Goal: Task Accomplishment & Management: Manage account settings

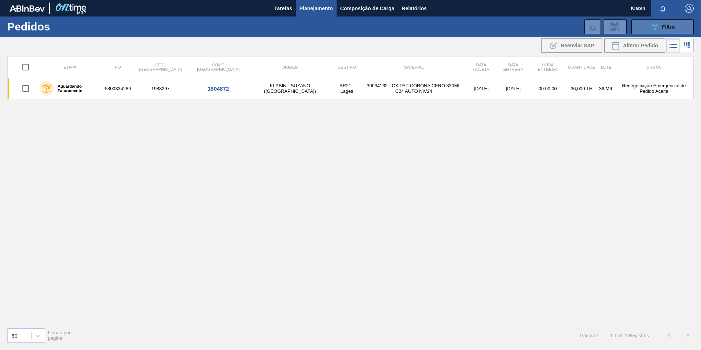
click at [648, 23] on button "089F7B8B-B2A5-4AFE-B5C0-19BA573D28AC Filtro" at bounding box center [662, 26] width 62 height 15
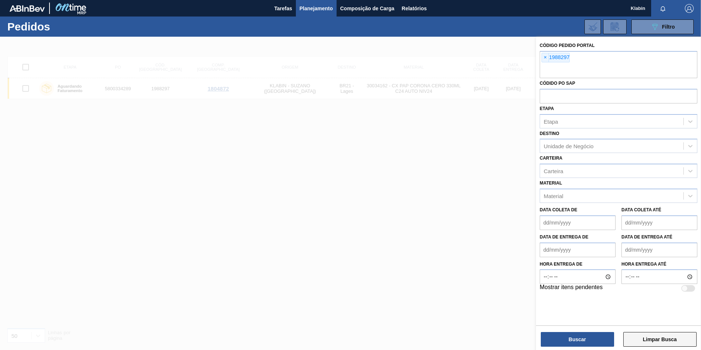
click at [650, 341] on button "Limpar Busca" at bounding box center [659, 339] width 73 height 15
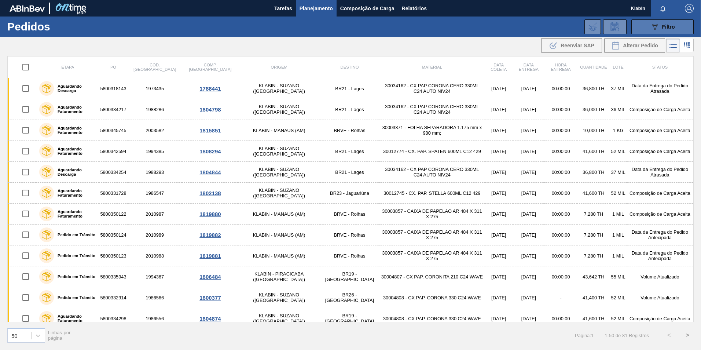
click at [657, 27] on icon "089F7B8B-B2A5-4AFE-B5C0-19BA573D28AC" at bounding box center [654, 26] width 9 height 9
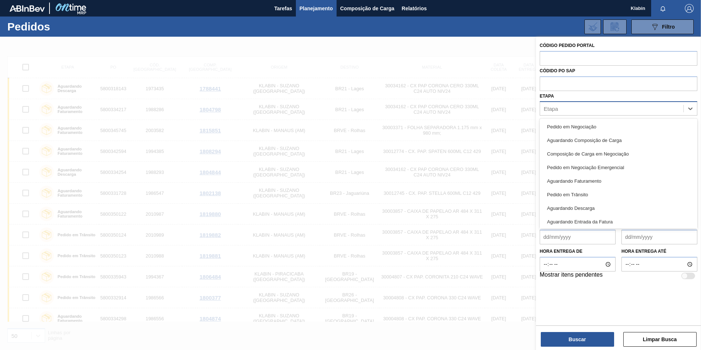
click at [575, 113] on div "Etapa" at bounding box center [611, 108] width 143 height 11
click at [586, 125] on div "Pedido em Negociação" at bounding box center [619, 127] width 158 height 14
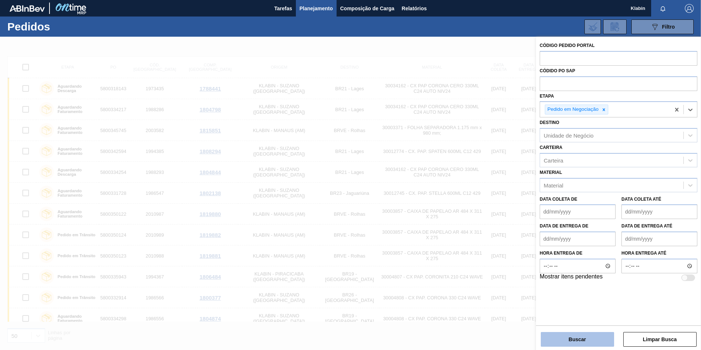
click at [584, 341] on button "Buscar" at bounding box center [577, 339] width 73 height 15
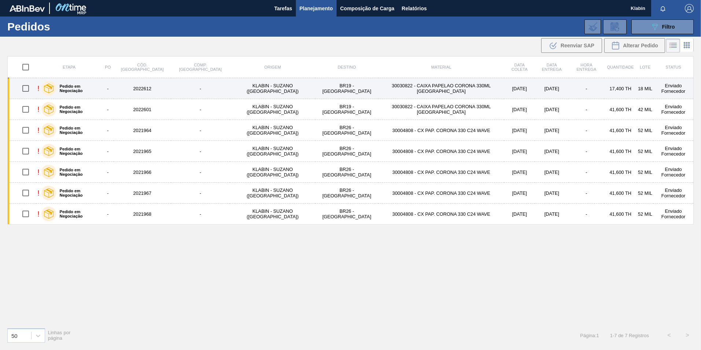
click at [30, 90] on input "checkbox" at bounding box center [25, 88] width 15 height 15
checkbox input "true"
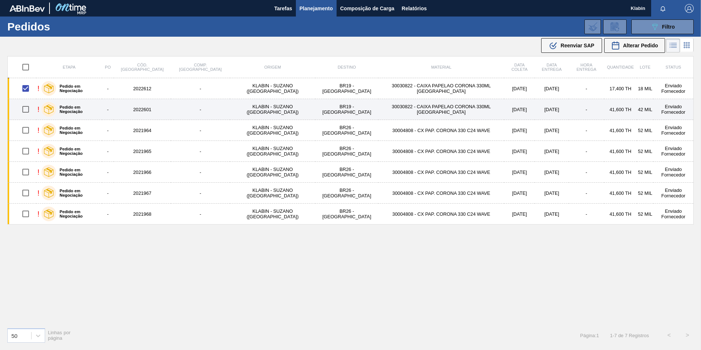
click at [27, 109] on input "checkbox" at bounding box center [25, 109] width 15 height 15
checkbox input "true"
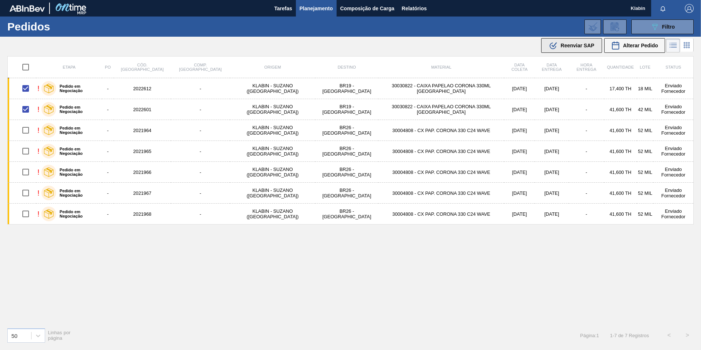
click at [572, 42] on div ".b{fill:var(--color-action-default)} Reenviar SAP" at bounding box center [571, 45] width 45 height 9
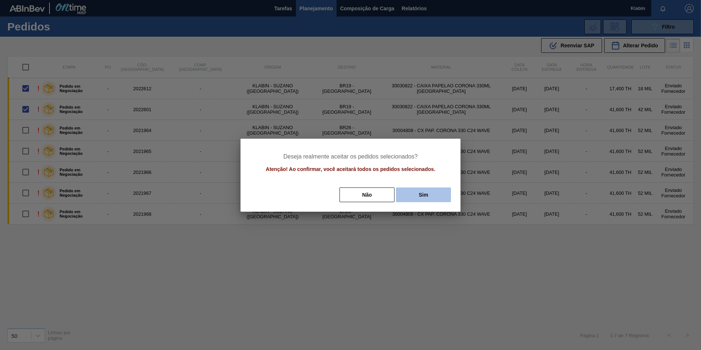
click at [425, 196] on button "Sim" at bounding box center [423, 194] width 55 height 15
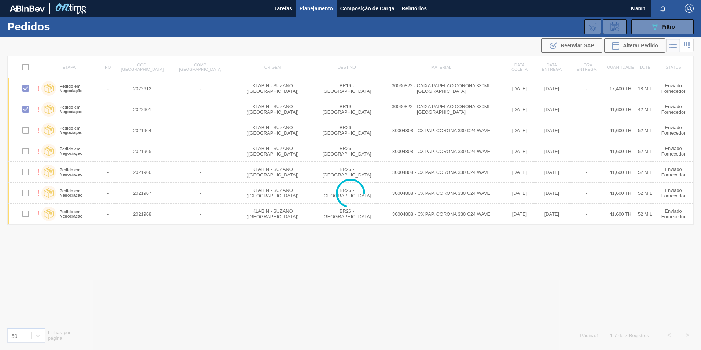
checkbox input "false"
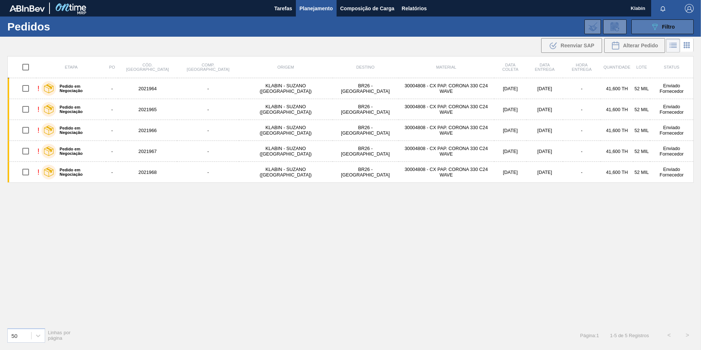
click at [640, 24] on button "089F7B8B-B2A5-4AFE-B5C0-19BA573D28AC Filtro" at bounding box center [662, 26] width 62 height 15
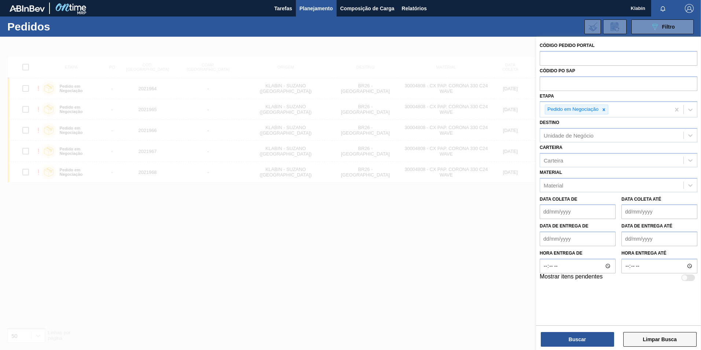
click at [652, 343] on button "Limpar Busca" at bounding box center [659, 339] width 73 height 15
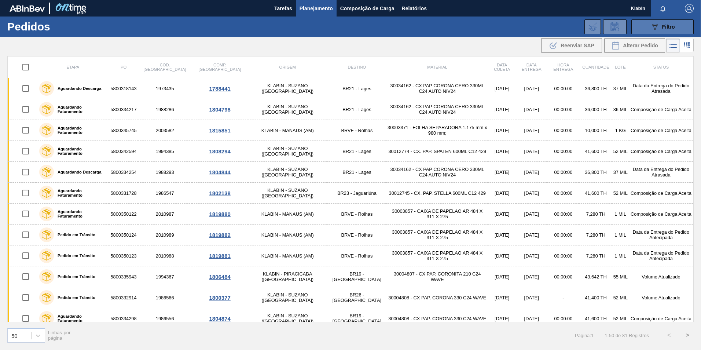
click at [665, 25] on span "Filtro" at bounding box center [668, 27] width 13 height 6
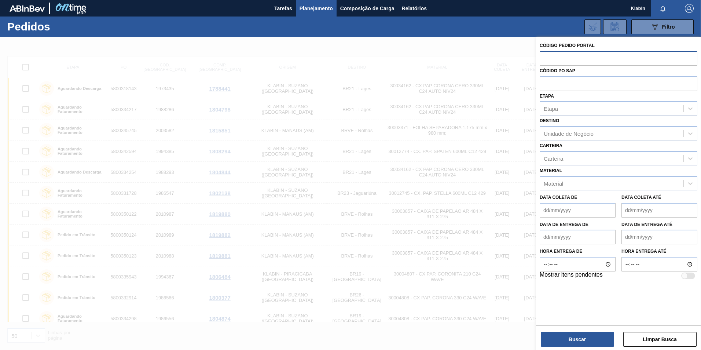
click at [550, 58] on input "text" at bounding box center [619, 58] width 158 height 14
type input "2022612"
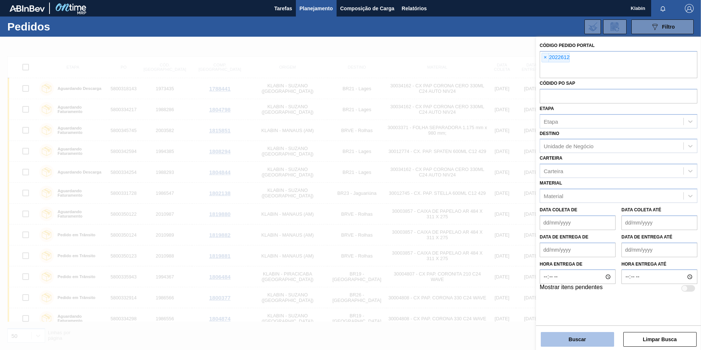
click at [577, 335] on button "Buscar" at bounding box center [577, 339] width 73 height 15
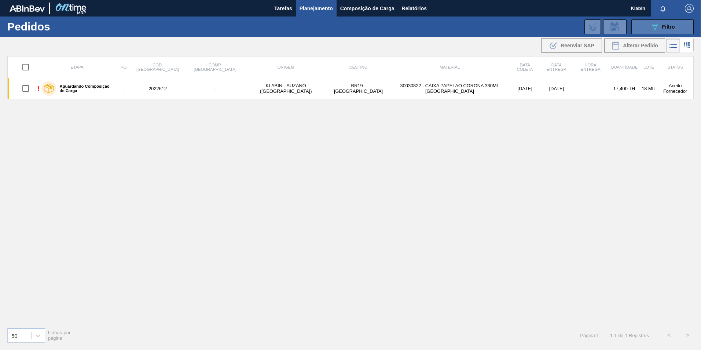
click at [641, 30] on button "089F7B8B-B2A5-4AFE-B5C0-19BA573D28AC Filtro" at bounding box center [662, 26] width 62 height 15
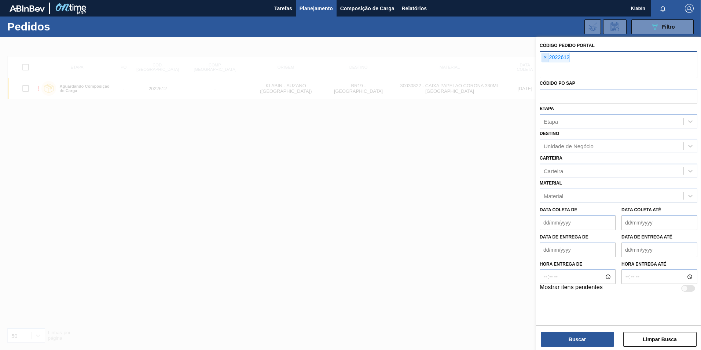
click at [544, 58] on span "×" at bounding box center [545, 57] width 7 height 9
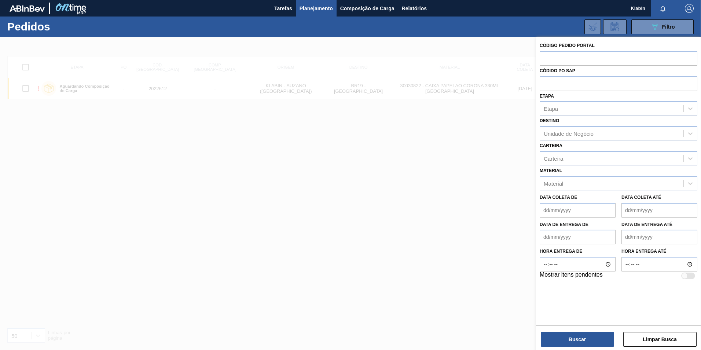
drag, startPoint x: 544, startPoint y: 59, endPoint x: 524, endPoint y: 44, distance: 25.5
click at [543, 58] on input "text" at bounding box center [619, 58] width 158 height 14
type input "2022601"
click at [569, 330] on div "Buscar Limpar Busca" at bounding box center [618, 335] width 165 height 21
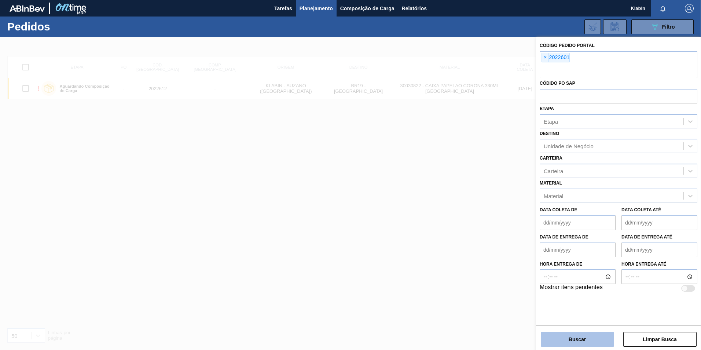
click at [569, 341] on button "Buscar" at bounding box center [577, 339] width 73 height 15
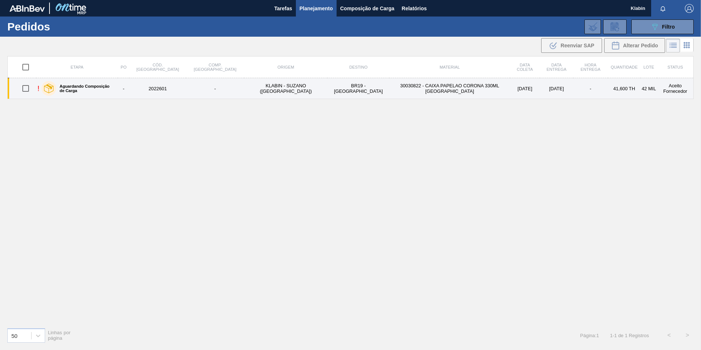
click at [111, 89] on label "Aguardando Composição de Carga" at bounding box center [85, 88] width 59 height 9
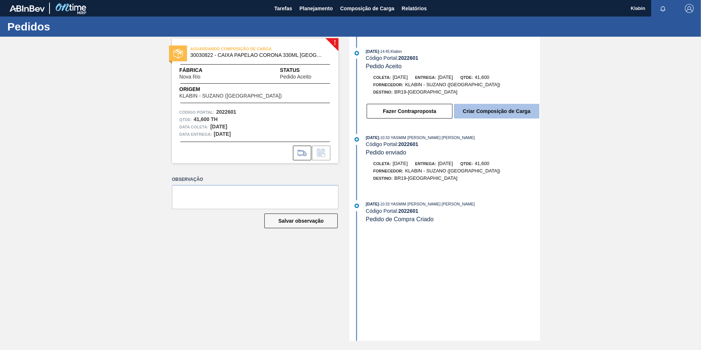
click at [503, 108] on button "Criar Composição de Carga" at bounding box center [496, 111] width 85 height 15
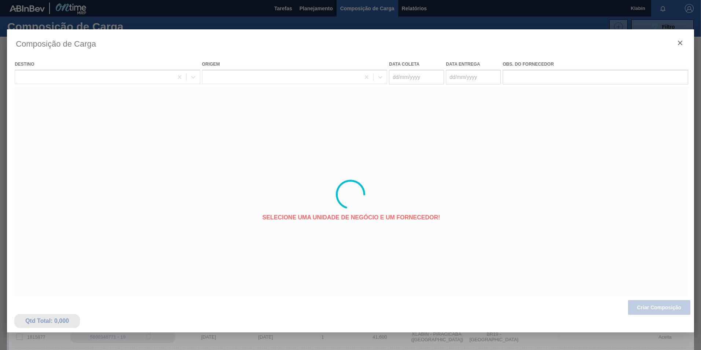
type coleta "[DATE]"
type entrega "[DATE]"
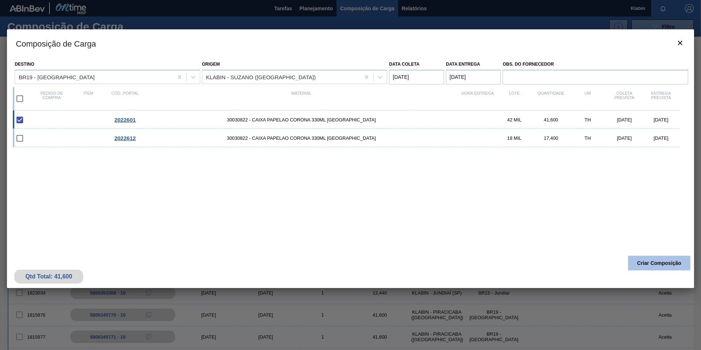
click at [656, 264] on button "Criar Composição" at bounding box center [659, 263] width 62 height 15
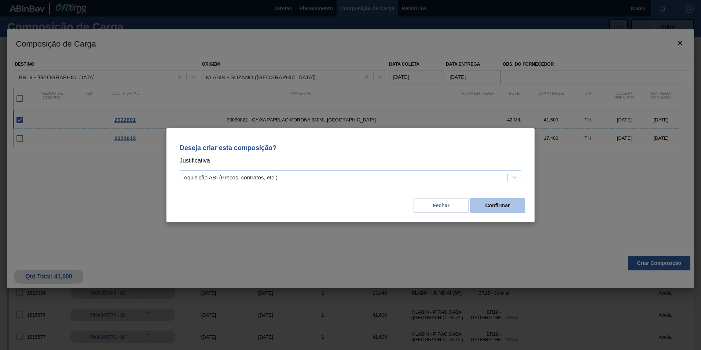
click at [496, 206] on button "Confirmar" at bounding box center [497, 205] width 55 height 15
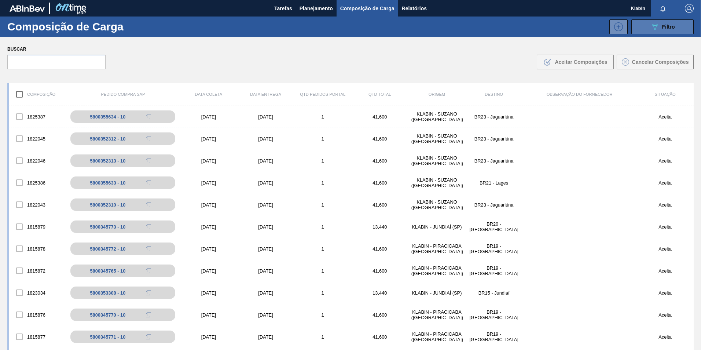
click at [650, 23] on icon "089F7B8B-B2A5-4AFE-B5C0-19BA573D28AC" at bounding box center [654, 26] width 9 height 9
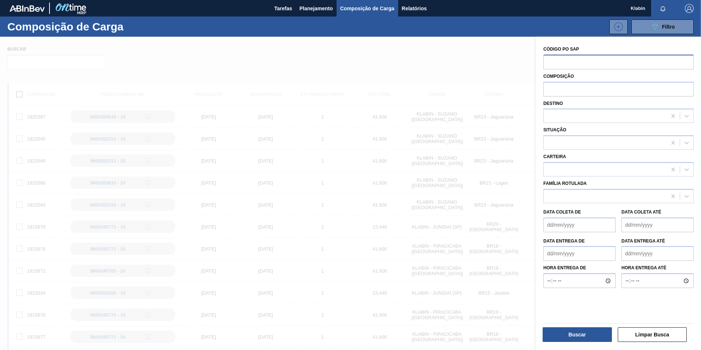
click at [558, 63] on input "text" at bounding box center [618, 62] width 150 height 14
type input "2022601"
click at [581, 338] on button "Buscar" at bounding box center [577, 334] width 69 height 15
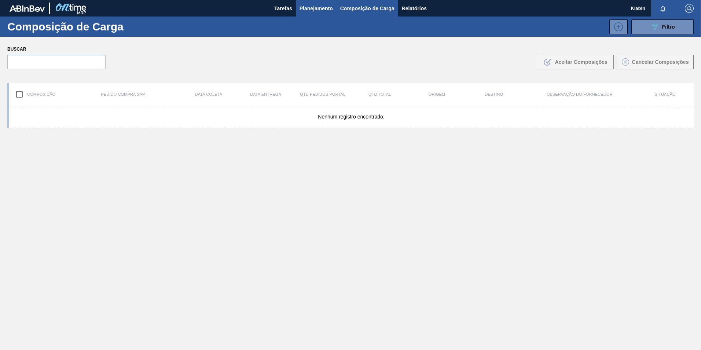
click at [317, 4] on span "Planejamento" at bounding box center [316, 8] width 33 height 9
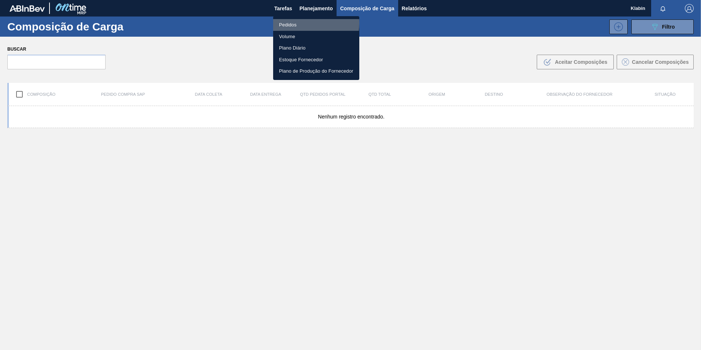
click at [302, 23] on li "Pedidos" at bounding box center [316, 25] width 86 height 12
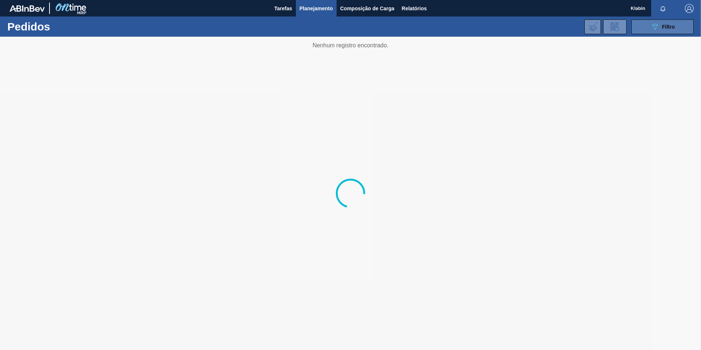
click at [658, 25] on icon "089F7B8B-B2A5-4AFE-B5C0-19BA573D28AC" at bounding box center [654, 26] width 9 height 9
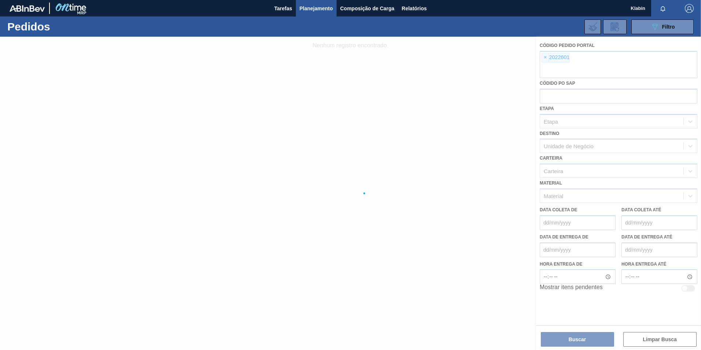
click at [544, 58] on div at bounding box center [350, 193] width 701 height 313
click at [544, 58] on span "×" at bounding box center [545, 57] width 7 height 9
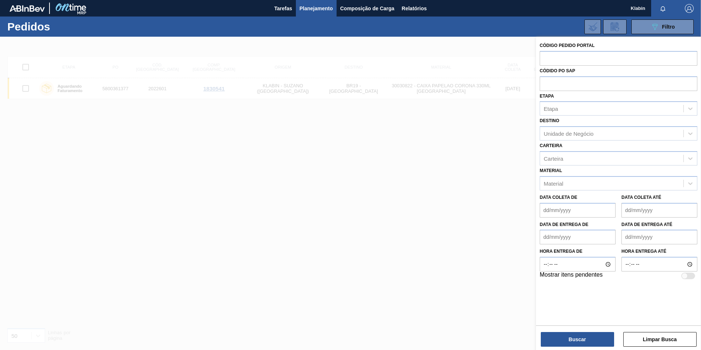
click at [544, 58] on div at bounding box center [619, 58] width 158 height 14
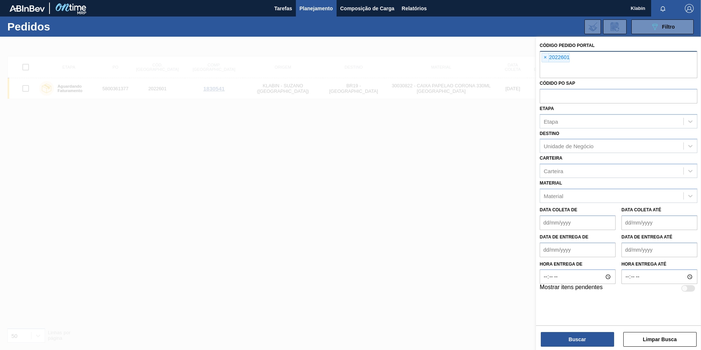
click at [540, 56] on div "× 2022601" at bounding box center [619, 64] width 158 height 27
click at [545, 56] on span "×" at bounding box center [545, 57] width 7 height 9
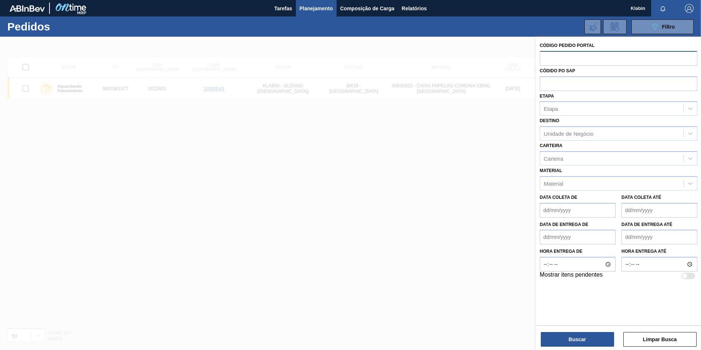
drag, startPoint x: 393, startPoint y: 202, endPoint x: 231, endPoint y: 183, distance: 163.5
click at [384, 201] on div at bounding box center [350, 212] width 701 height 350
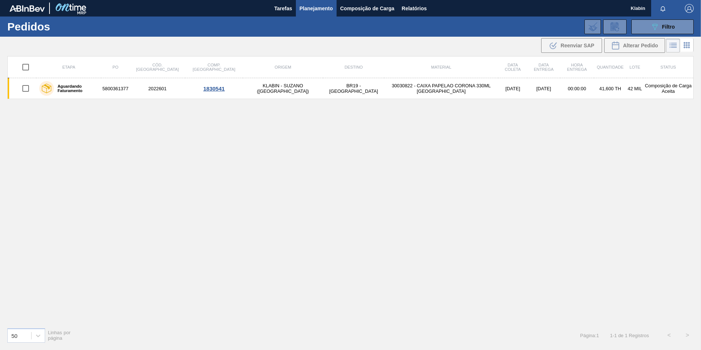
drag, startPoint x: 555, startPoint y: 179, endPoint x: 551, endPoint y: 145, distance: 34.3
click at [556, 172] on div "Etapa PO Cód. Pedido Comp. Carga Origem Destino Material Data coleta Data entre…" at bounding box center [350, 188] width 686 height 265
click at [359, 10] on span "Composição de Carga" at bounding box center [367, 8] width 54 height 9
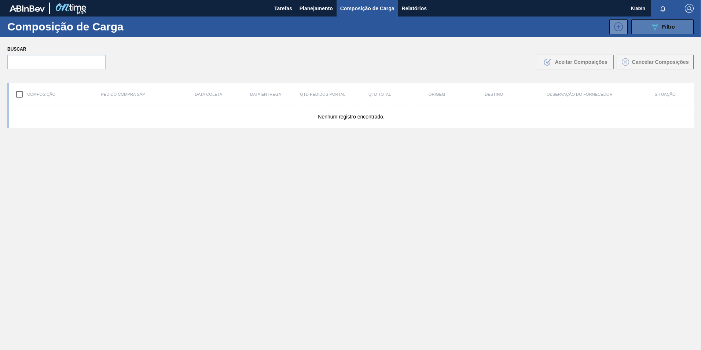
click at [664, 31] on button "089F7B8B-B2A5-4AFE-B5C0-19BA573D28AC Filtro" at bounding box center [662, 26] width 62 height 15
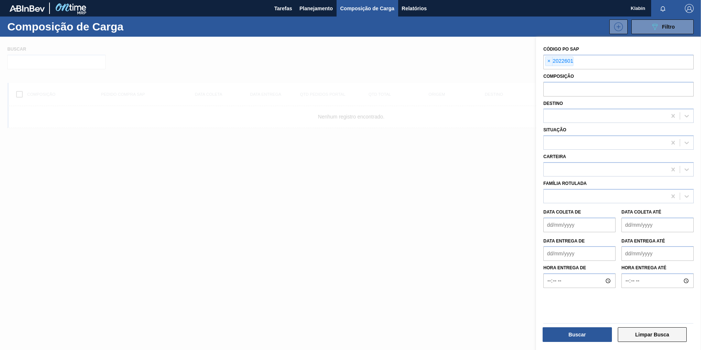
click at [636, 333] on button "Limpar Busca" at bounding box center [652, 334] width 69 height 15
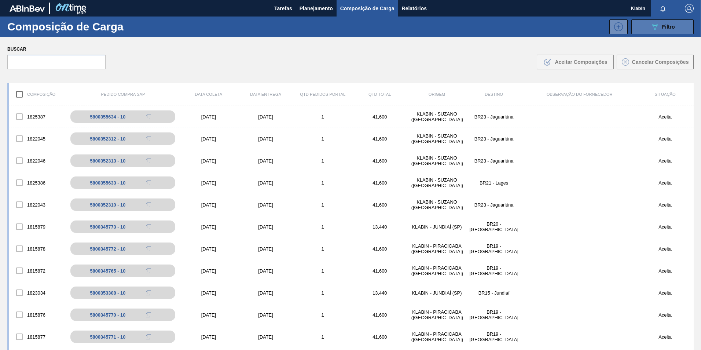
click at [649, 30] on button "089F7B8B-B2A5-4AFE-B5C0-19BA573D28AC Filtro" at bounding box center [662, 26] width 62 height 15
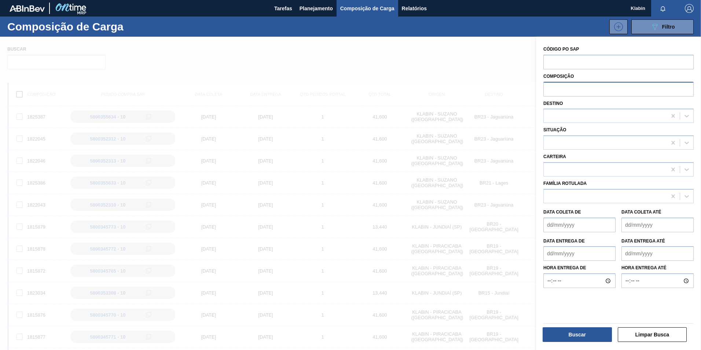
click at [602, 89] on input "text" at bounding box center [618, 89] width 150 height 14
click at [647, 330] on button "Limpar Busca" at bounding box center [652, 334] width 69 height 15
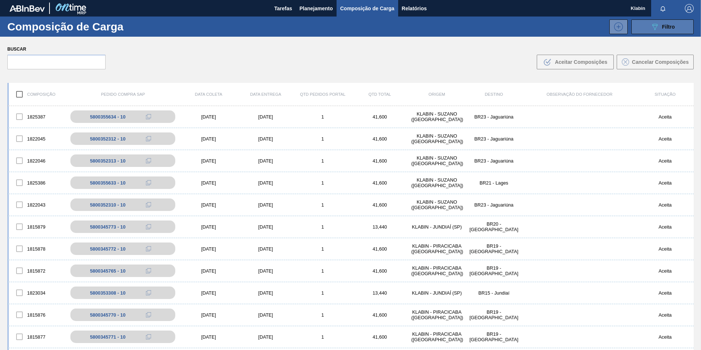
click at [662, 24] on span "Filtro" at bounding box center [668, 27] width 13 height 6
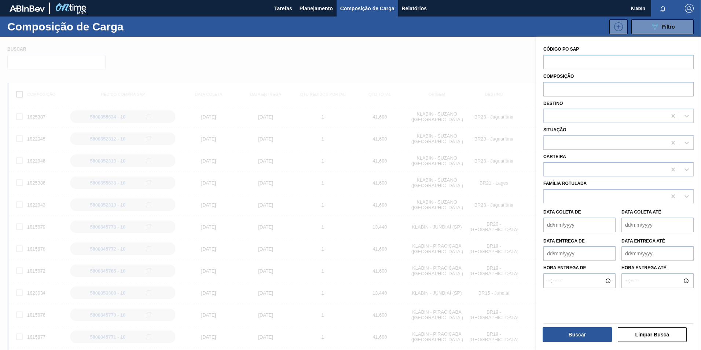
click at [574, 61] on input "text" at bounding box center [618, 62] width 150 height 14
type input "2022612"
click at [586, 331] on button "Buscar" at bounding box center [577, 334] width 69 height 15
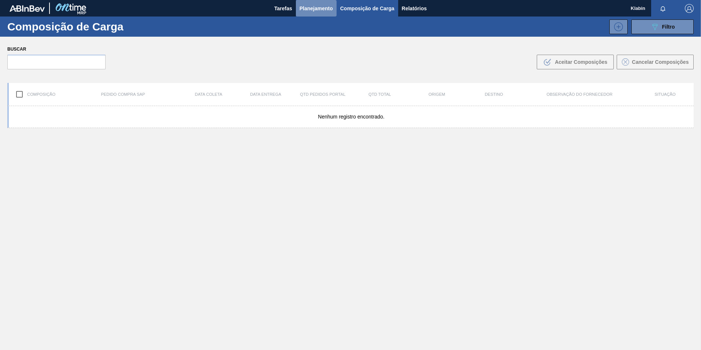
click at [312, 10] on span "Planejamento" at bounding box center [316, 8] width 33 height 9
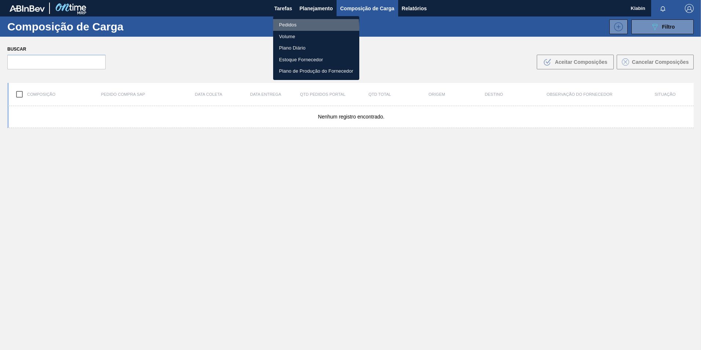
click at [286, 27] on li "Pedidos" at bounding box center [316, 25] width 86 height 12
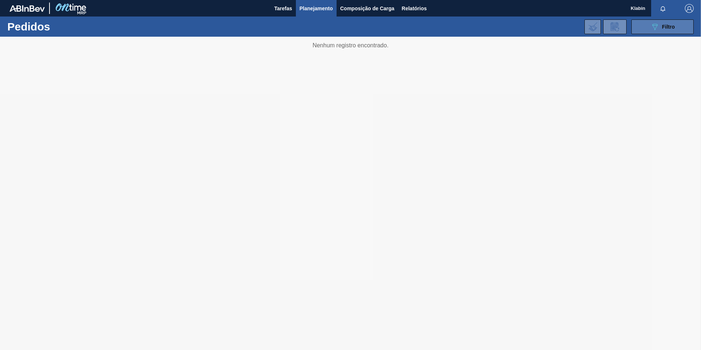
click at [653, 24] on icon "089F7B8B-B2A5-4AFE-B5C0-19BA573D28AC" at bounding box center [654, 26] width 9 height 9
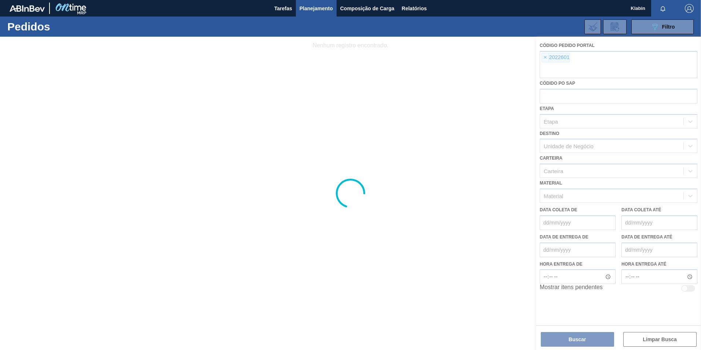
click at [660, 339] on div at bounding box center [350, 193] width 701 height 313
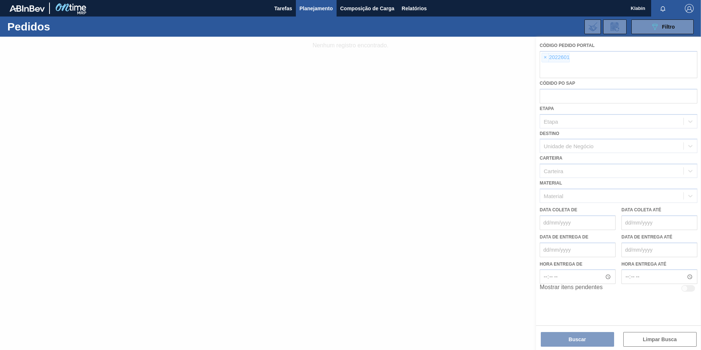
click at [660, 339] on div at bounding box center [350, 193] width 701 height 313
click at [660, 339] on button "Limpar Busca" at bounding box center [659, 339] width 73 height 15
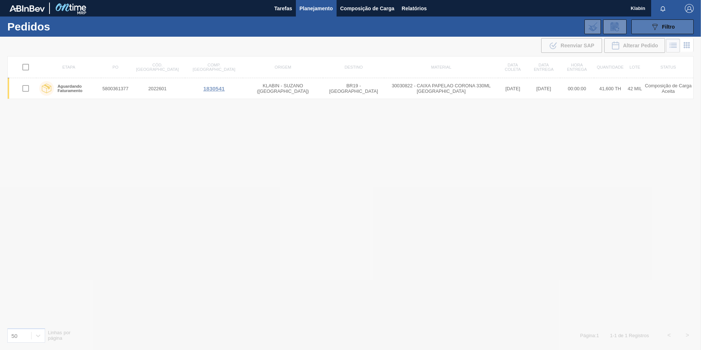
click at [651, 29] on icon "089F7B8B-B2A5-4AFE-B5C0-19BA573D28AC" at bounding box center [654, 26] width 9 height 9
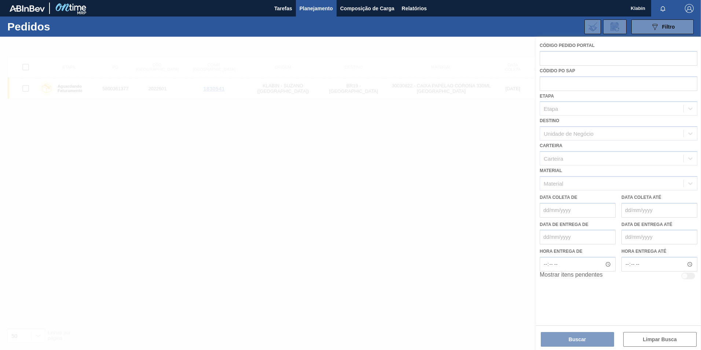
click at [661, 339] on div at bounding box center [350, 193] width 701 height 313
click at [660, 339] on div at bounding box center [350, 193] width 701 height 313
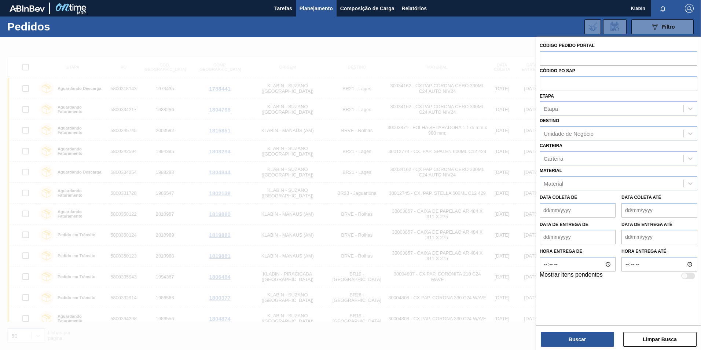
click at [660, 339] on button "Limpar Busca" at bounding box center [659, 339] width 73 height 15
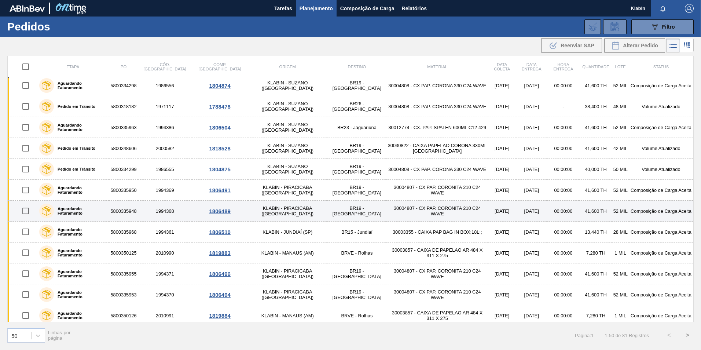
scroll to position [142, 0]
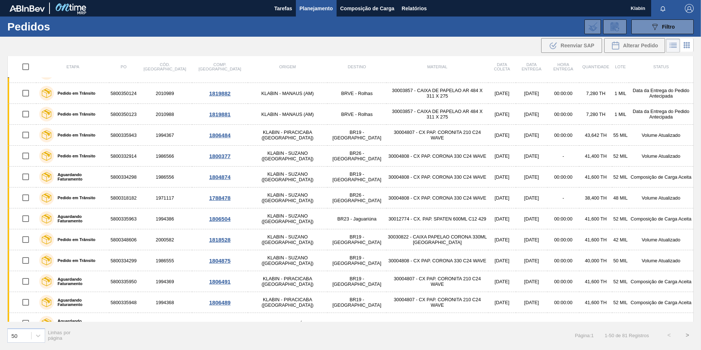
click at [694, 334] on button ">" at bounding box center [687, 335] width 18 height 18
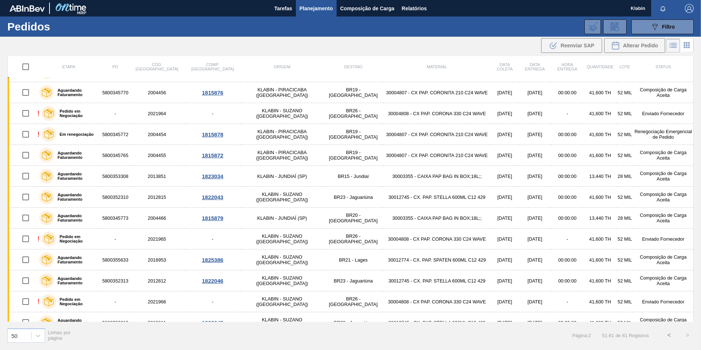
scroll to position [330, 0]
click at [654, 30] on icon "089F7B8B-B2A5-4AFE-B5C0-19BA573D28AC" at bounding box center [654, 26] width 9 height 9
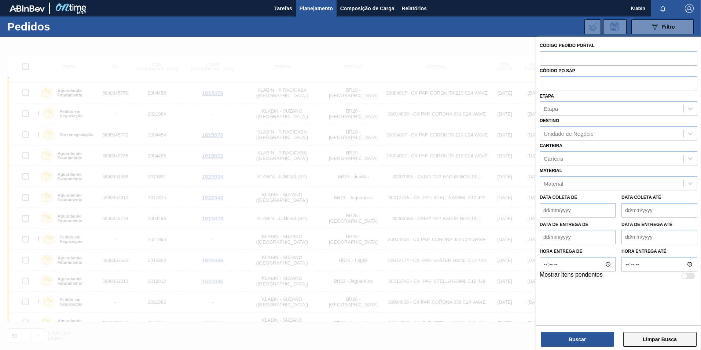
click at [670, 338] on button "Limpar Busca" at bounding box center [659, 339] width 73 height 15
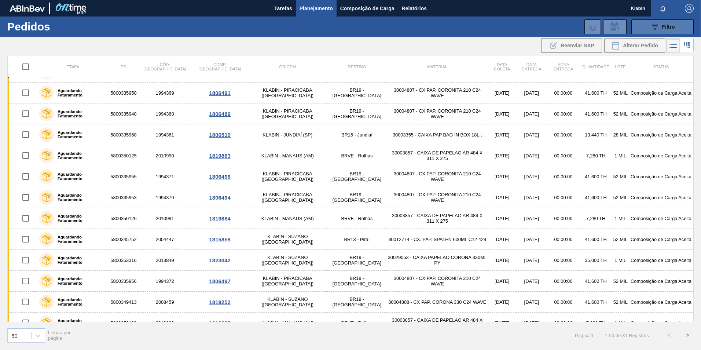
click at [660, 21] on button "089F7B8B-B2A5-4AFE-B5C0-19BA573D28AC Filtro" at bounding box center [662, 26] width 62 height 15
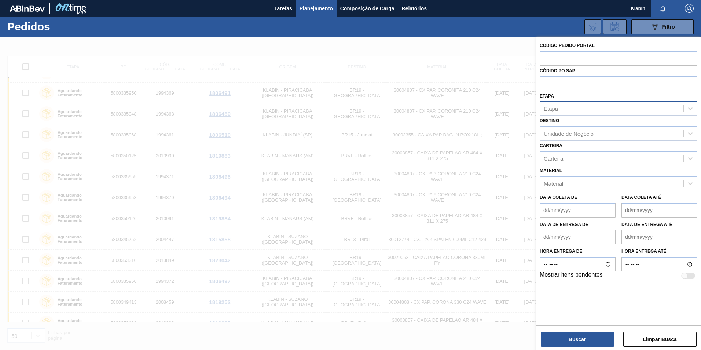
click at [631, 108] on div "Etapa" at bounding box center [611, 108] width 143 height 11
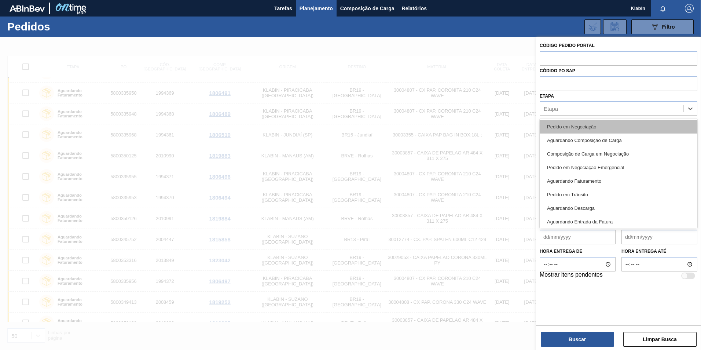
click at [590, 126] on div "Pedido em Negociação" at bounding box center [619, 127] width 158 height 14
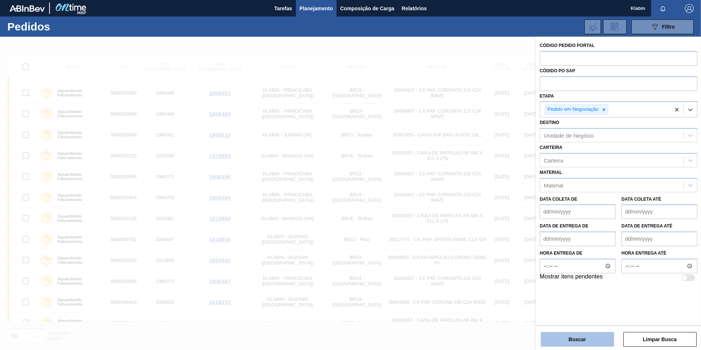
click at [585, 335] on button "Buscar" at bounding box center [577, 339] width 73 height 15
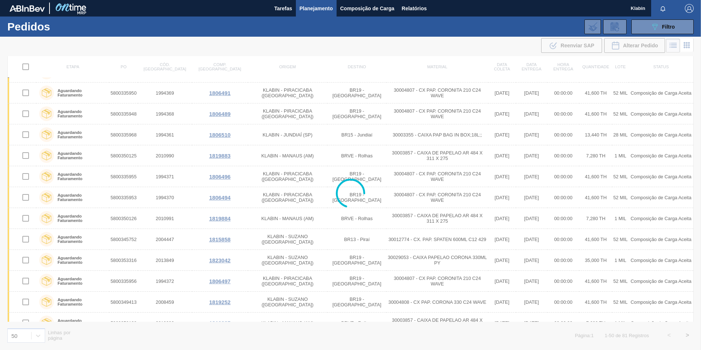
scroll to position [0, 0]
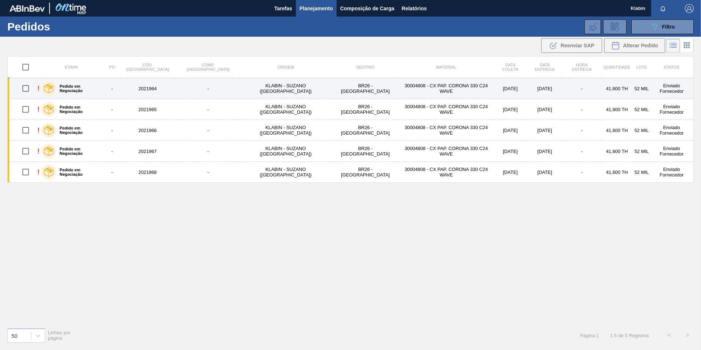
click at [30, 91] on input "checkbox" at bounding box center [25, 88] width 15 height 15
checkbox input "true"
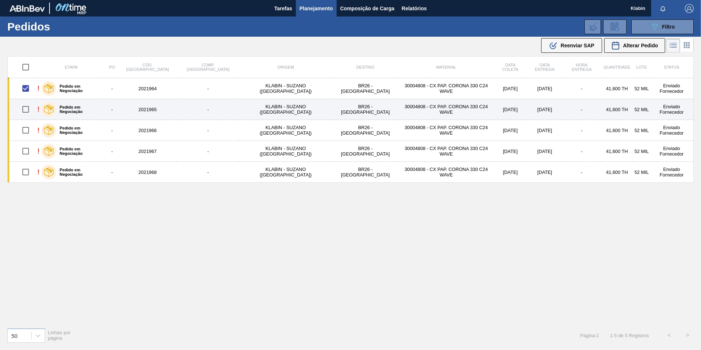
click at [26, 110] on input "checkbox" at bounding box center [25, 109] width 15 height 15
checkbox input "true"
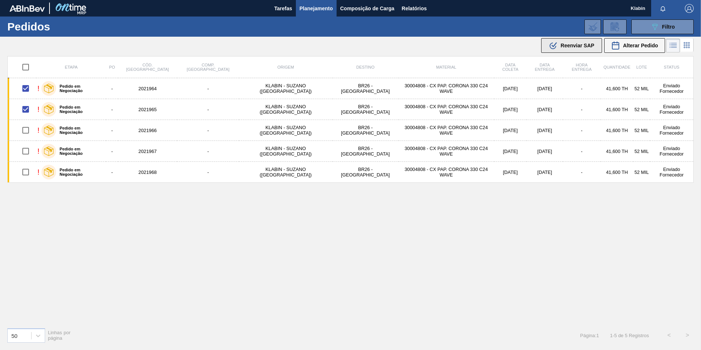
click at [565, 44] on span "Reenviar SAP" at bounding box center [578, 46] width 34 height 6
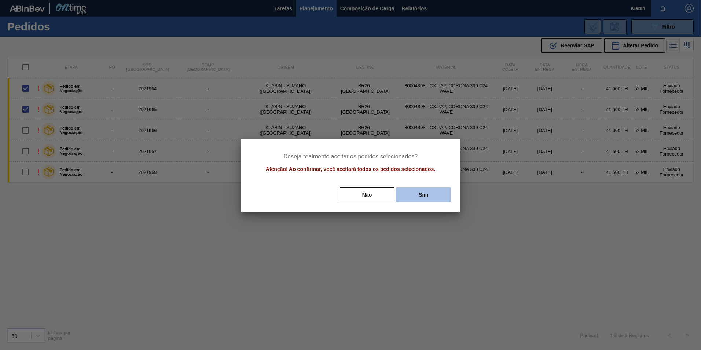
click at [421, 195] on button "Sim" at bounding box center [423, 194] width 55 height 15
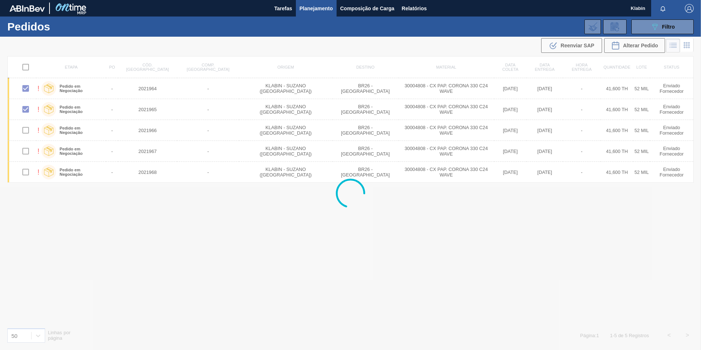
checkbox input "false"
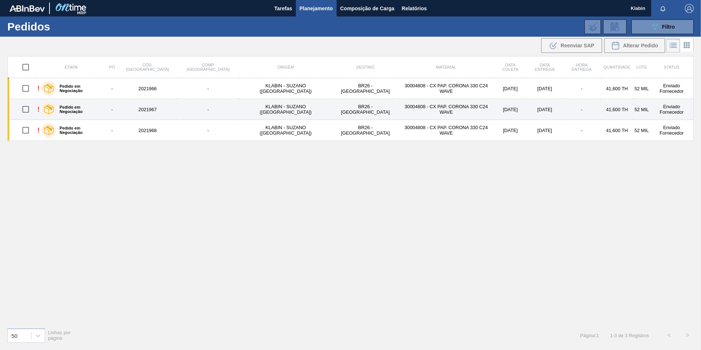
drag, startPoint x: 29, startPoint y: 88, endPoint x: 30, endPoint y: 99, distance: 10.3
click at [29, 88] on input "checkbox" at bounding box center [25, 88] width 15 height 15
checkbox input "true"
click at [26, 110] on input "checkbox" at bounding box center [25, 109] width 15 height 15
checkbox input "true"
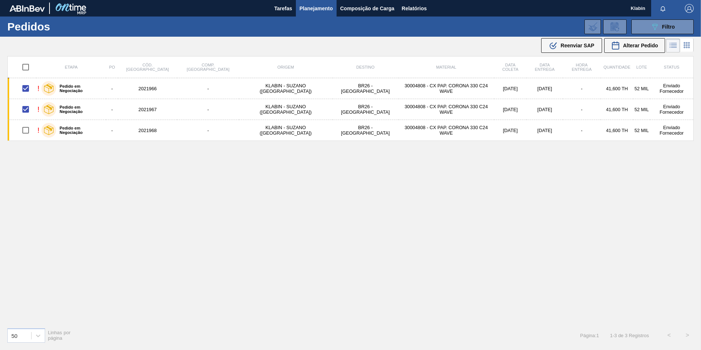
click at [564, 45] on span "Reenviar SAP" at bounding box center [578, 46] width 34 height 6
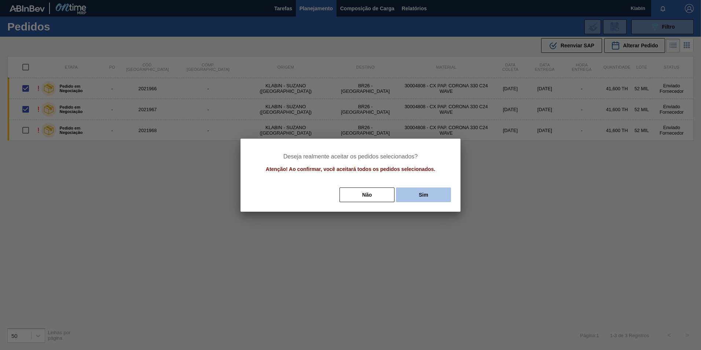
click at [429, 196] on button "Sim" at bounding box center [423, 194] width 55 height 15
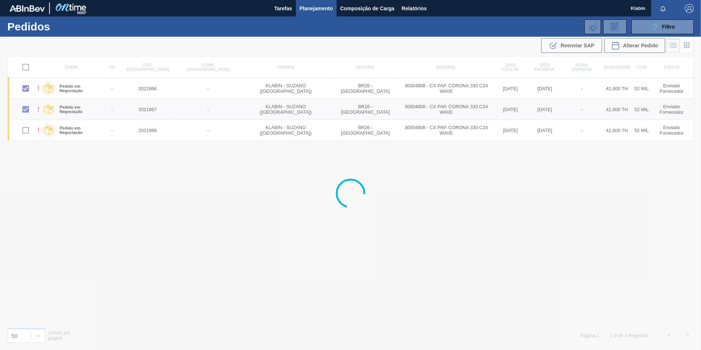
checkbox input "false"
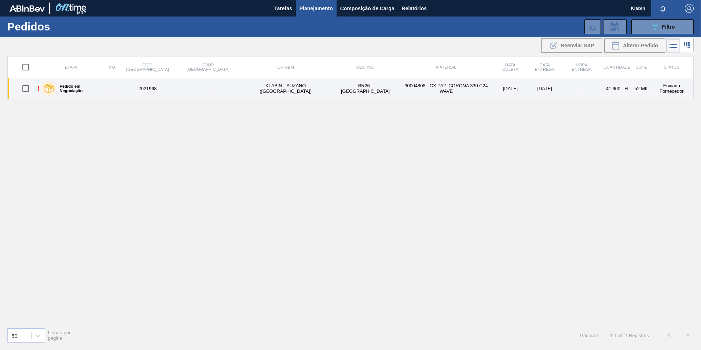
drag, startPoint x: 29, startPoint y: 89, endPoint x: 74, endPoint y: 90, distance: 44.7
click at [29, 89] on input "checkbox" at bounding box center [25, 88] width 15 height 15
checkbox input "true"
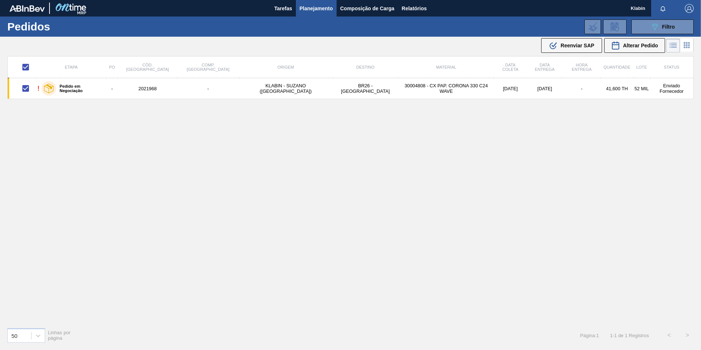
click at [580, 46] on span "Reenviar SAP" at bounding box center [578, 46] width 34 height 6
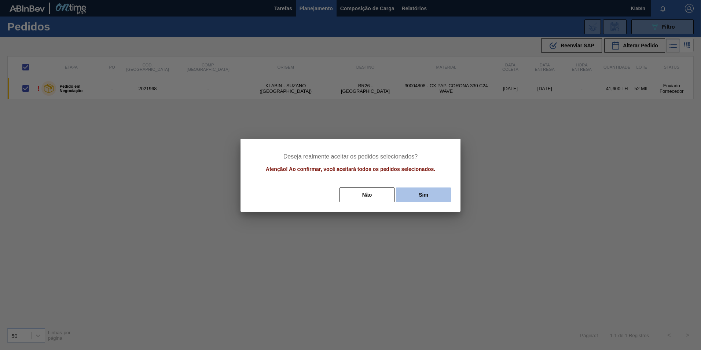
click at [417, 191] on button "Sim" at bounding box center [423, 194] width 55 height 15
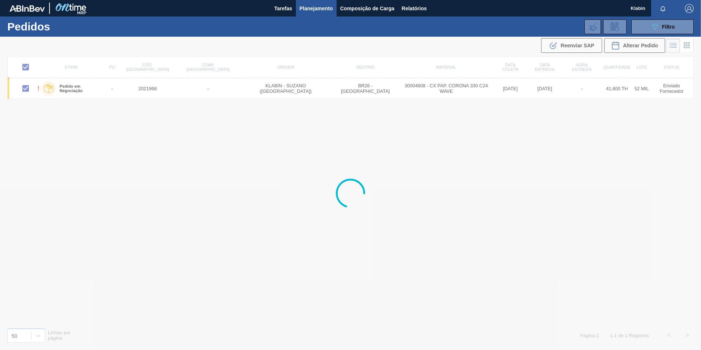
checkbox input "false"
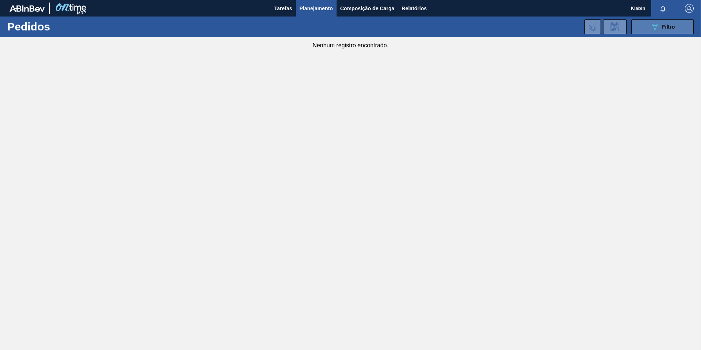
click at [652, 27] on icon "089F7B8B-B2A5-4AFE-B5C0-19BA573D28AC" at bounding box center [654, 26] width 9 height 9
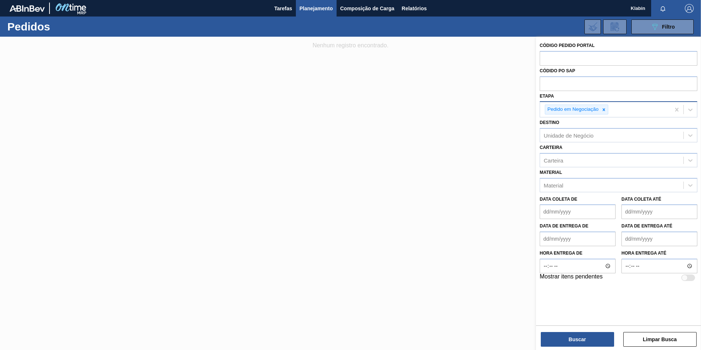
click at [606, 109] on icon at bounding box center [603, 109] width 5 height 5
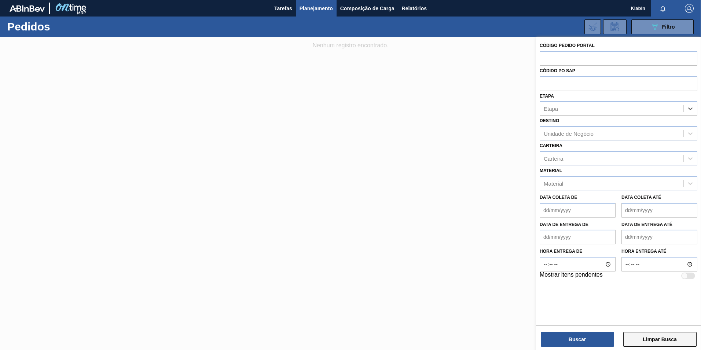
click at [667, 338] on button "Limpar Busca" at bounding box center [659, 339] width 73 height 15
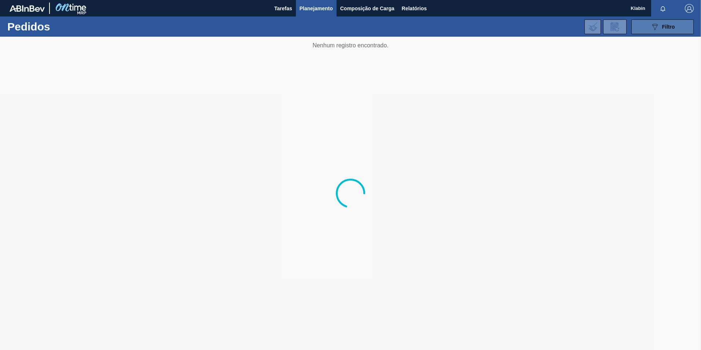
click at [661, 24] on div "089F7B8B-B2A5-4AFE-B5C0-19BA573D28AC Filtro" at bounding box center [662, 26] width 25 height 9
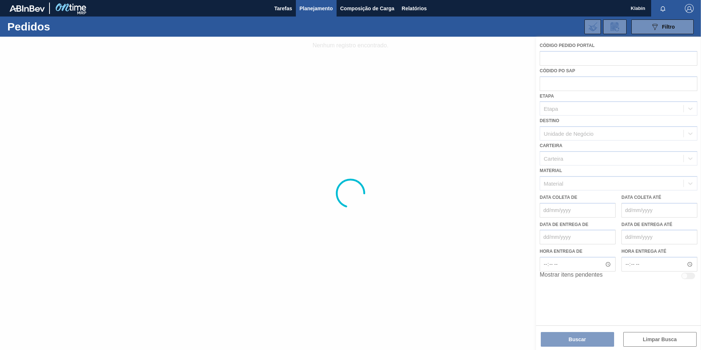
click at [559, 57] on div at bounding box center [350, 193] width 701 height 313
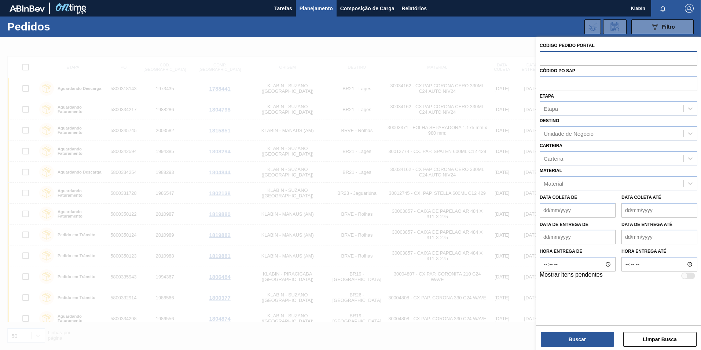
click at [571, 59] on input "text" at bounding box center [619, 58] width 158 height 14
type input "2021964"
click at [589, 340] on button "Buscar" at bounding box center [577, 339] width 73 height 15
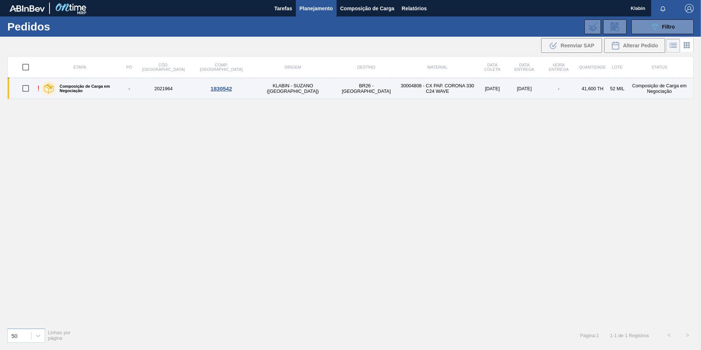
click at [649, 89] on td "Composição de Carga em Negociação" at bounding box center [660, 88] width 68 height 21
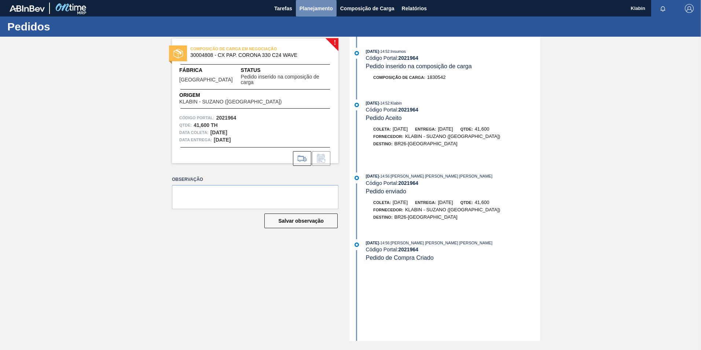
click at [320, 11] on span "Planejamento" at bounding box center [316, 8] width 33 height 9
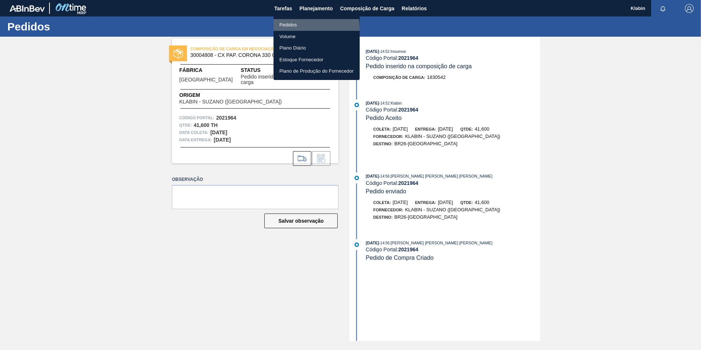
click at [298, 28] on li "Pedidos" at bounding box center [317, 25] width 86 height 12
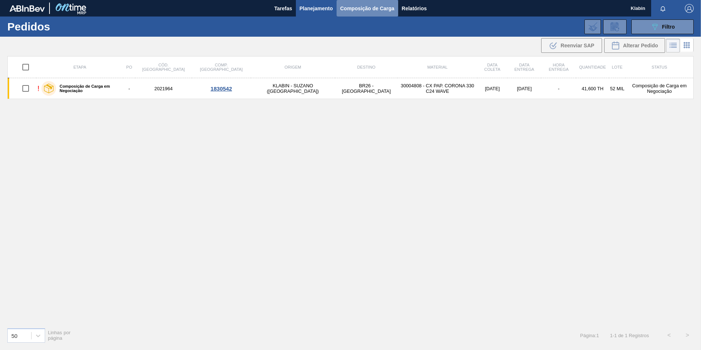
click at [377, 9] on span "Composição de Carga" at bounding box center [367, 8] width 54 height 9
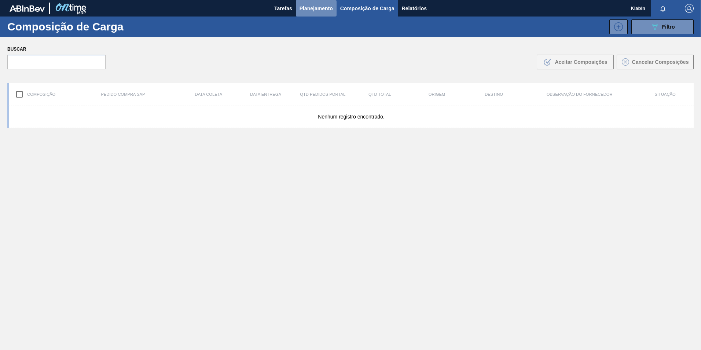
click at [327, 11] on span "Planejamento" at bounding box center [316, 8] width 33 height 9
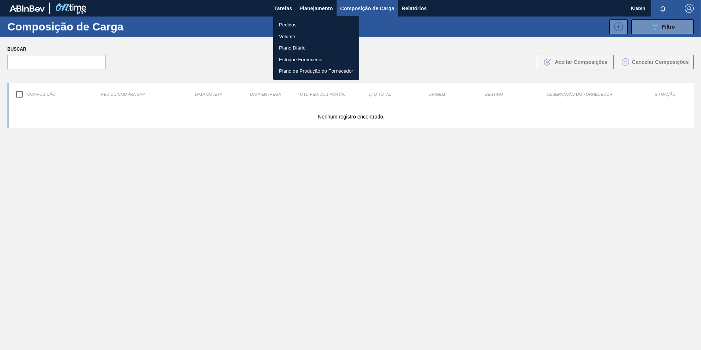
click at [317, 7] on div at bounding box center [350, 175] width 701 height 350
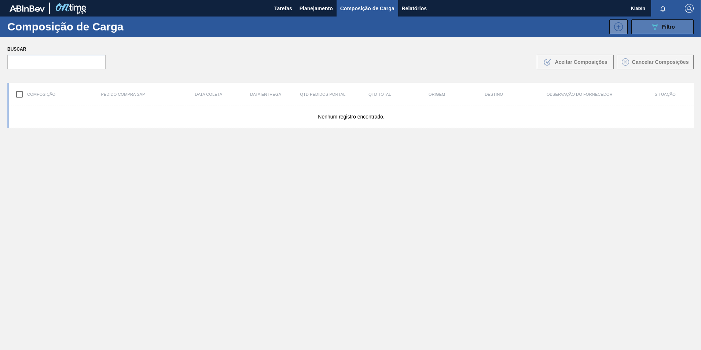
click at [663, 31] on div "089F7B8B-B2A5-4AFE-B5C0-19BA573D28AC Filtro" at bounding box center [662, 26] width 25 height 9
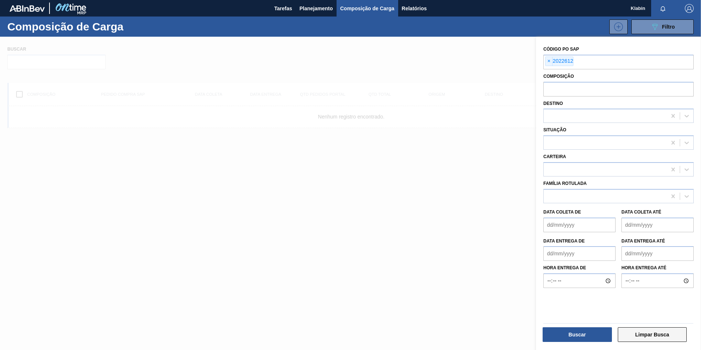
click at [659, 332] on button "Limpar Busca" at bounding box center [652, 334] width 69 height 15
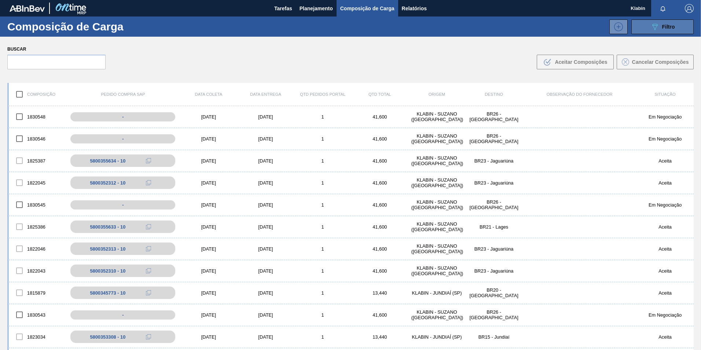
click at [648, 25] on button "089F7B8B-B2A5-4AFE-B5C0-19BA573D28AC Filtro" at bounding box center [662, 26] width 62 height 15
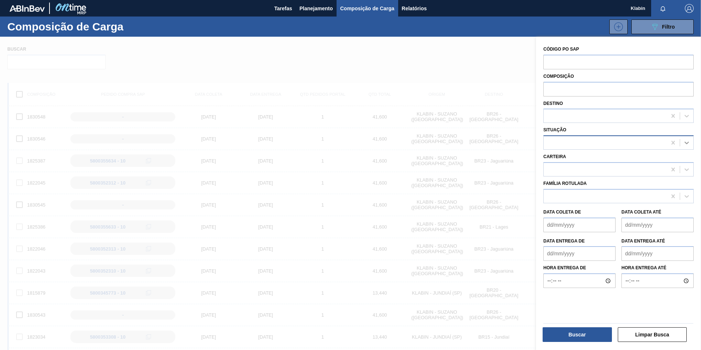
click at [684, 144] on icon at bounding box center [686, 142] width 7 height 7
click at [566, 87] on input "text" at bounding box center [618, 89] width 150 height 14
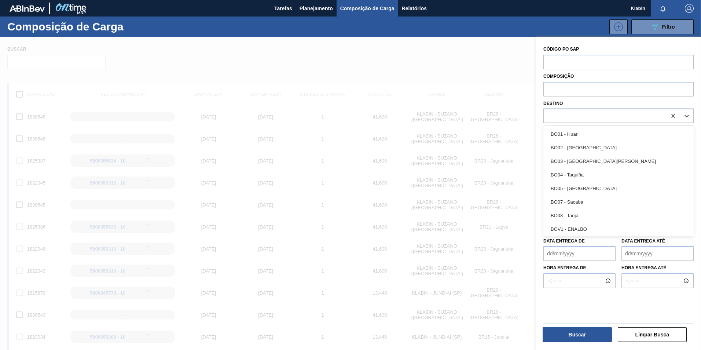
click at [562, 118] on div at bounding box center [605, 116] width 123 height 11
click at [312, 8] on span "Planejamento" at bounding box center [316, 8] width 33 height 9
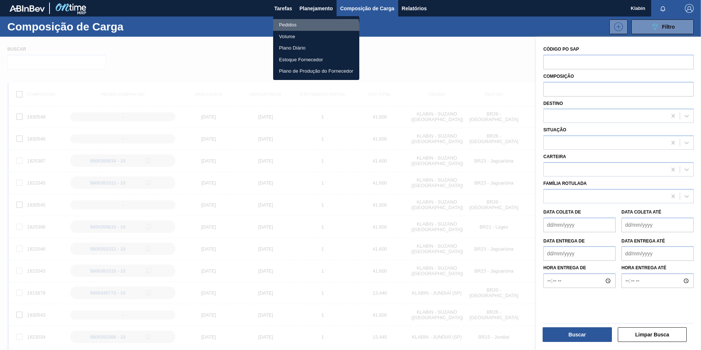
click at [311, 30] on li "Pedidos" at bounding box center [316, 25] width 86 height 12
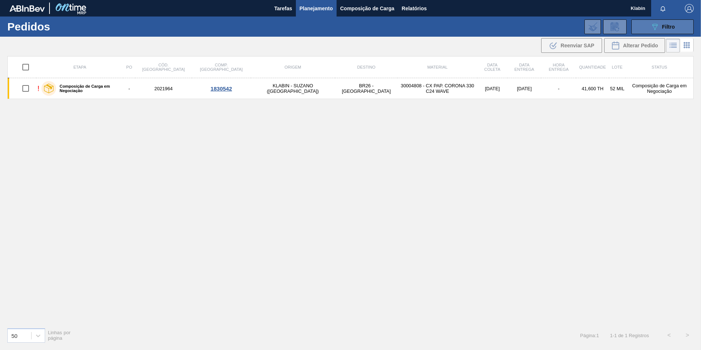
click at [658, 30] on icon "089F7B8B-B2A5-4AFE-B5C0-19BA573D28AC" at bounding box center [654, 26] width 9 height 9
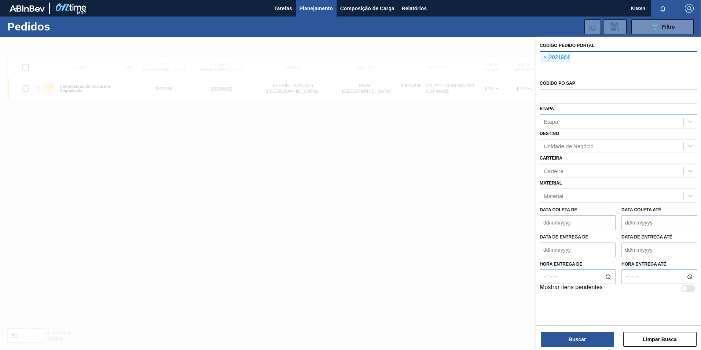
click at [545, 58] on span "×" at bounding box center [545, 57] width 7 height 9
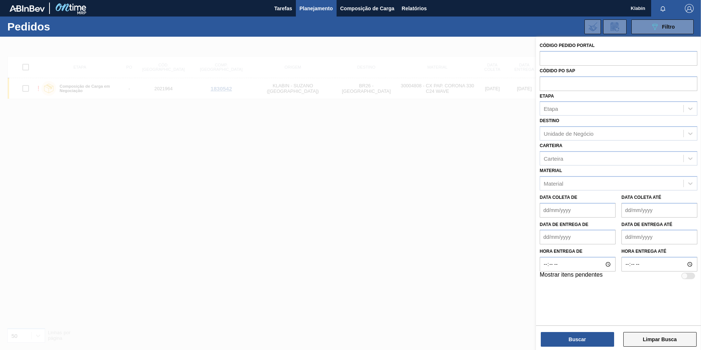
click at [650, 337] on button "Limpar Busca" at bounding box center [659, 339] width 73 height 15
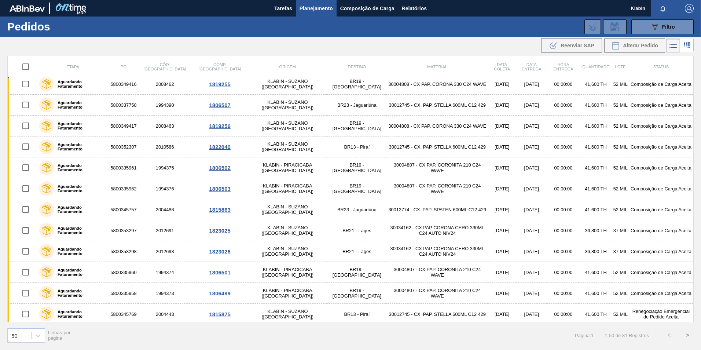
scroll to position [802, 0]
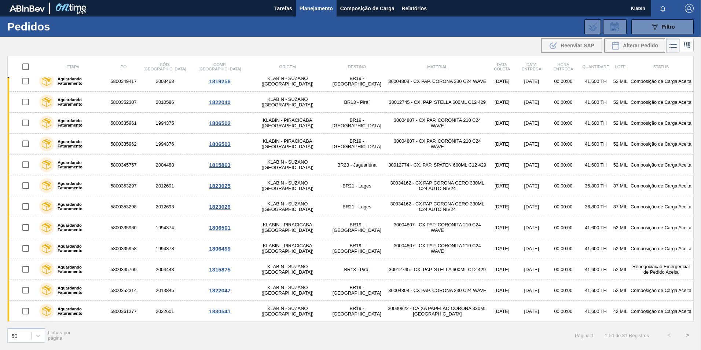
click at [686, 330] on button ">" at bounding box center [687, 335] width 18 height 18
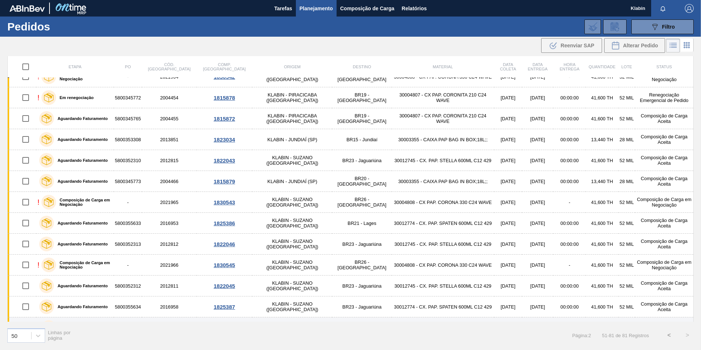
scroll to position [404, 0]
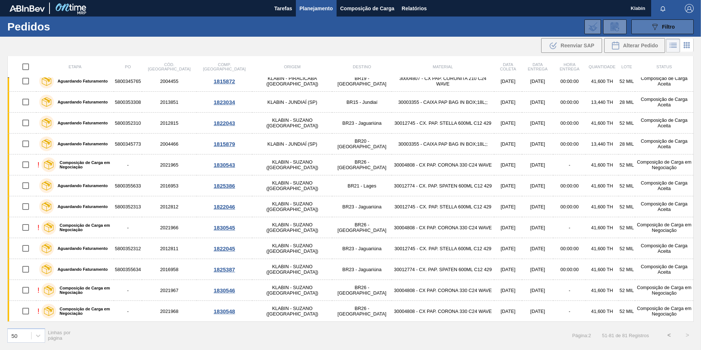
click at [654, 21] on button "089F7B8B-B2A5-4AFE-B5C0-19BA573D28AC Filtro" at bounding box center [662, 26] width 62 height 15
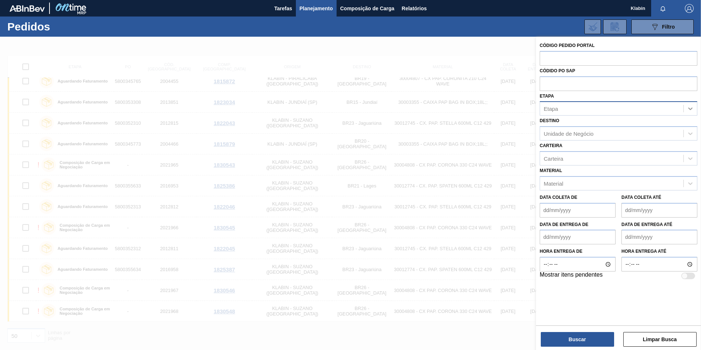
click at [690, 107] on icon at bounding box center [690, 108] width 7 height 7
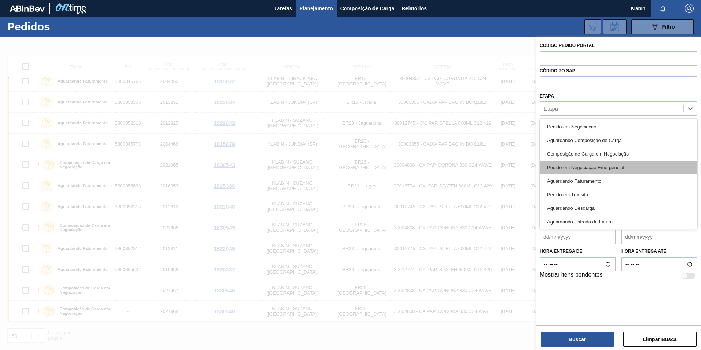
click at [613, 162] on div "Pedido em Negociação Emergencial" at bounding box center [619, 168] width 158 height 14
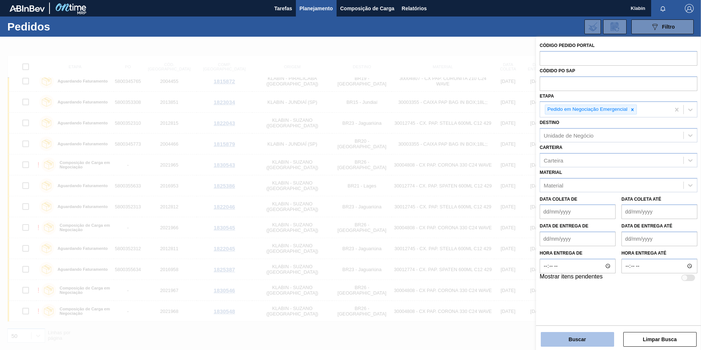
click at [586, 337] on button "Buscar" at bounding box center [577, 339] width 73 height 15
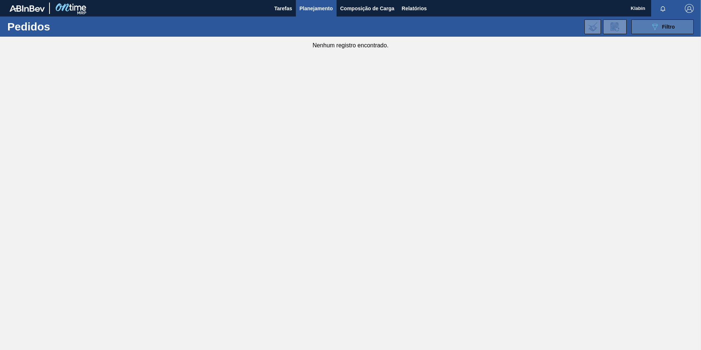
click at [657, 24] on icon "089F7B8B-B2A5-4AFE-B5C0-19BA573D28AC" at bounding box center [654, 26] width 9 height 9
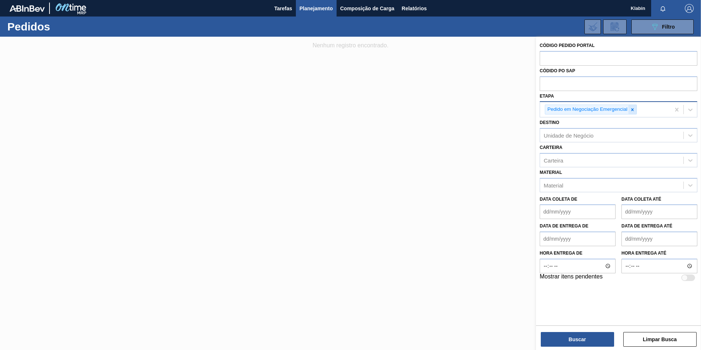
click at [633, 111] on icon at bounding box center [632, 109] width 5 height 5
click at [694, 105] on icon at bounding box center [690, 108] width 7 height 7
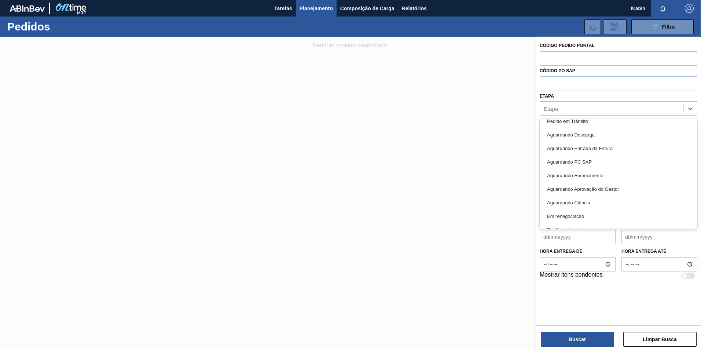
scroll to position [96, 0]
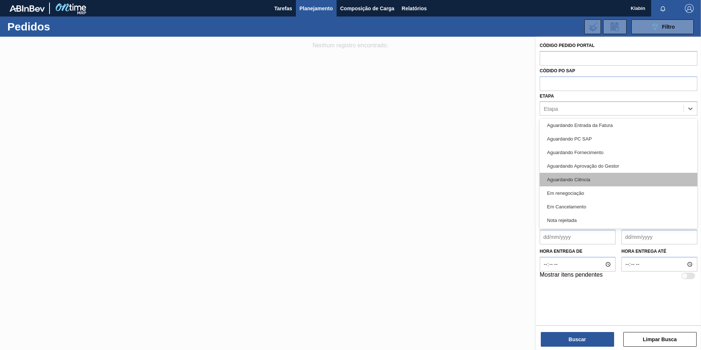
click at [580, 186] on div "Aguardando Ciência" at bounding box center [619, 180] width 158 height 14
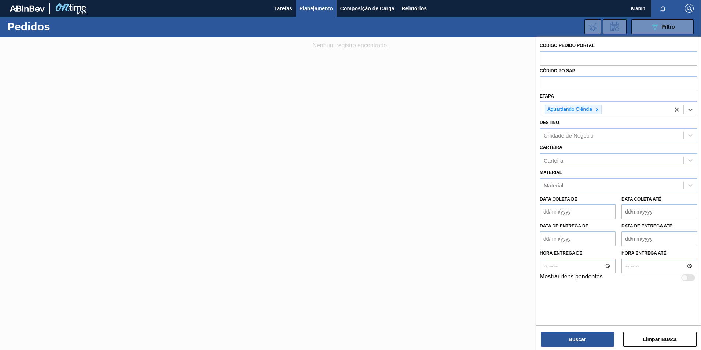
click at [592, 108] on div "Aguardando Ciência" at bounding box center [569, 109] width 48 height 9
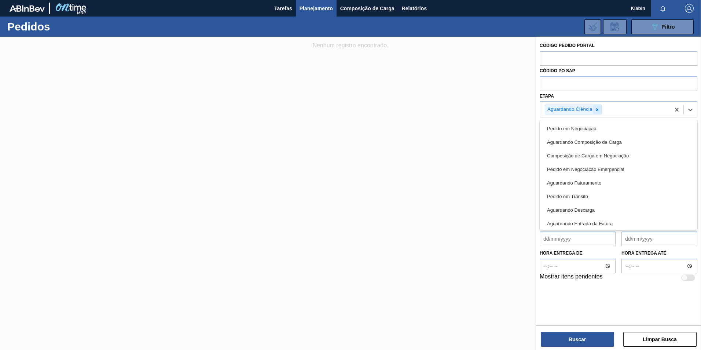
click at [599, 109] on icon at bounding box center [597, 109] width 5 height 5
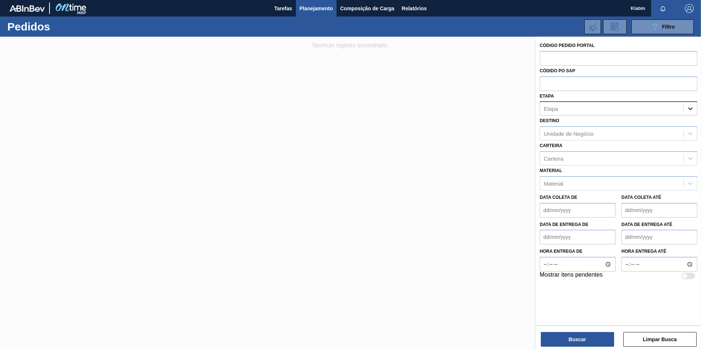
click at [689, 109] on icon at bounding box center [690, 108] width 7 height 7
click at [692, 110] on icon at bounding box center [690, 108] width 7 height 7
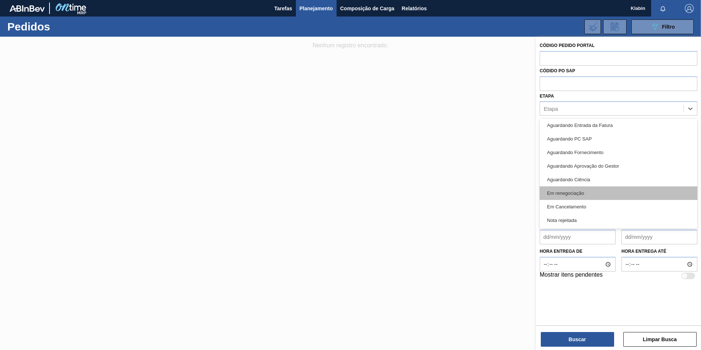
click at [578, 194] on div "Em renegociação" at bounding box center [619, 193] width 158 height 14
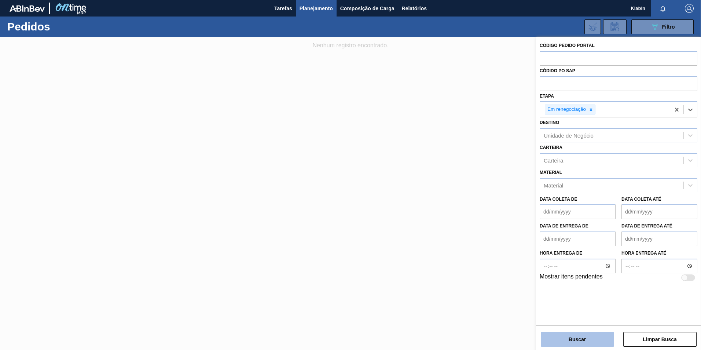
click at [597, 342] on button "Buscar" at bounding box center [577, 339] width 73 height 15
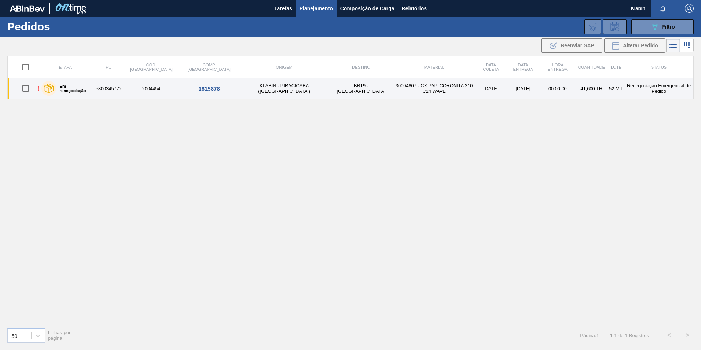
click at [183, 86] on div "1815878" at bounding box center [209, 88] width 57 height 6
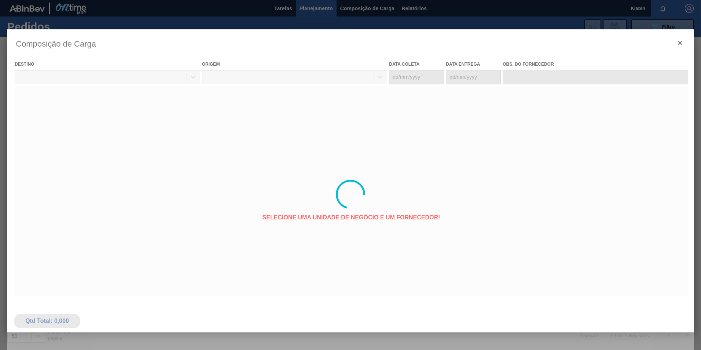
click at [681, 44] on div at bounding box center [350, 194] width 687 height 330
type coleta "[DATE]"
type entrega "[DATE]"
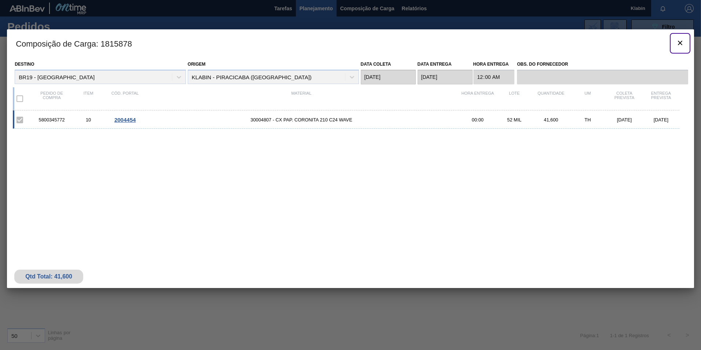
click at [680, 42] on icon "botão de ícone" at bounding box center [680, 43] width 4 height 4
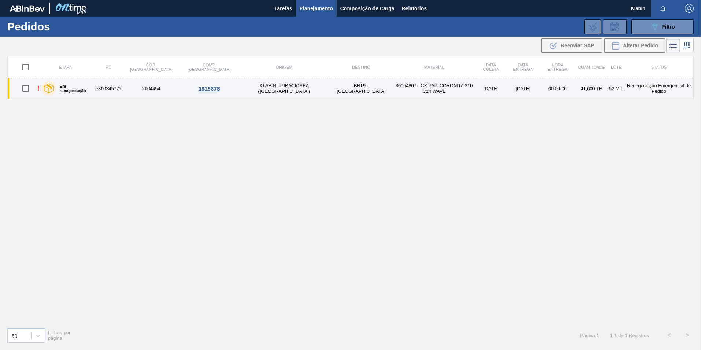
click at [46, 85] on div at bounding box center [48, 88] width 15 height 15
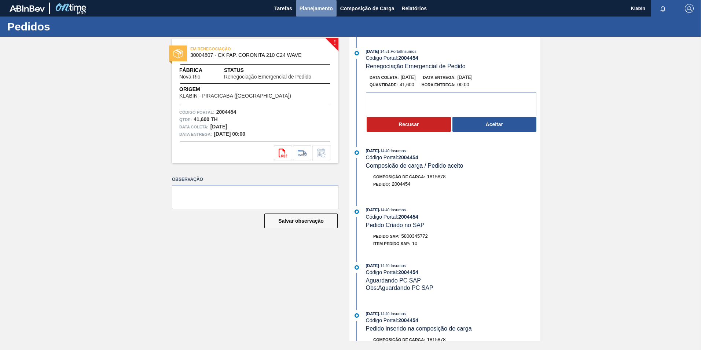
click at [321, 7] on span "Planejamento" at bounding box center [316, 8] width 33 height 9
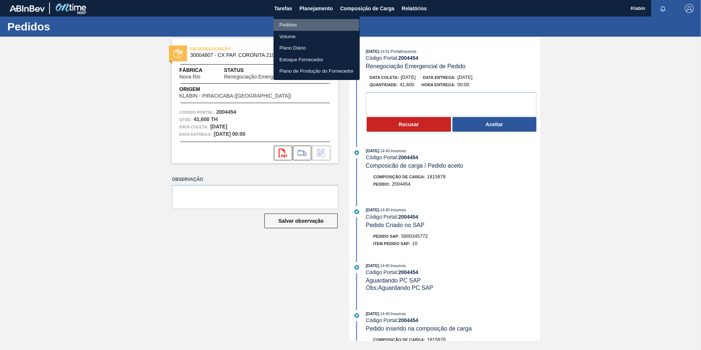
click at [301, 24] on li "Pedidos" at bounding box center [317, 25] width 86 height 12
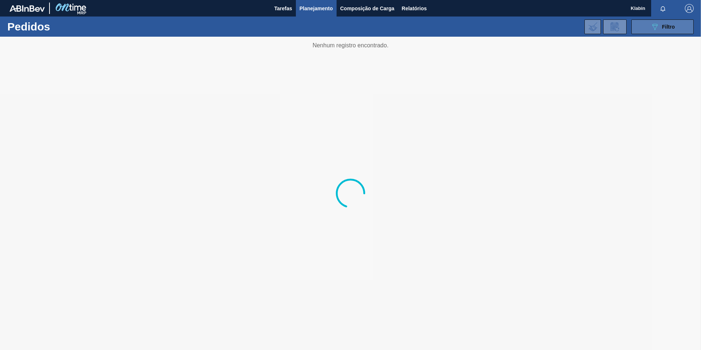
click at [665, 27] on span "Filtro" at bounding box center [668, 27] width 13 height 6
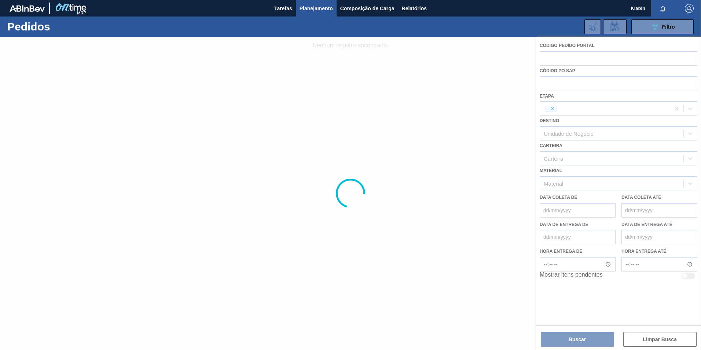
click at [552, 109] on div at bounding box center [350, 193] width 701 height 313
click at [552, 108] on div at bounding box center [350, 193] width 701 height 313
click at [589, 109] on div at bounding box center [350, 193] width 701 height 313
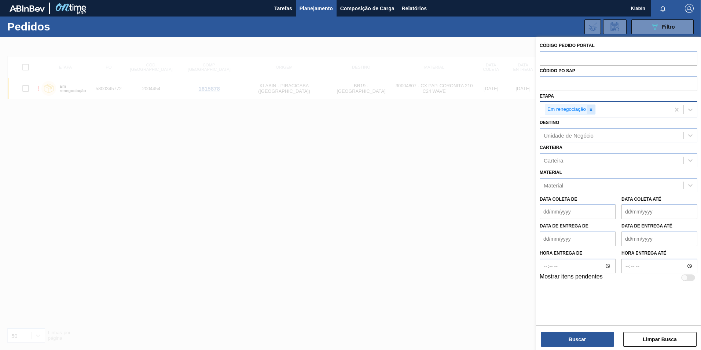
click at [590, 109] on icon at bounding box center [591, 109] width 3 height 3
click at [570, 52] on input "text" at bounding box center [619, 58] width 158 height 14
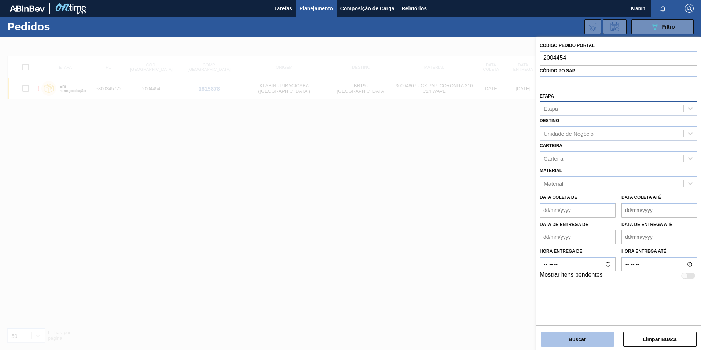
type input "2004454"
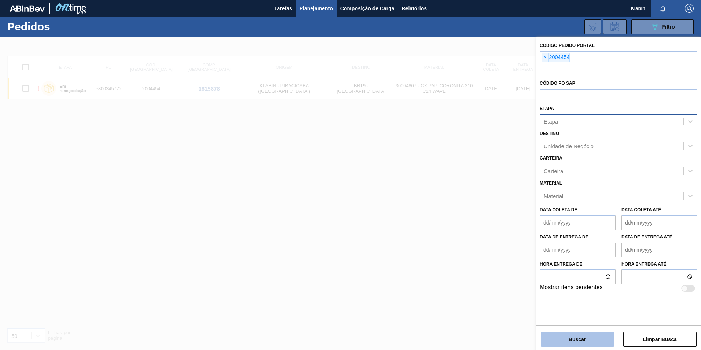
click at [574, 342] on button "Buscar" at bounding box center [577, 339] width 73 height 15
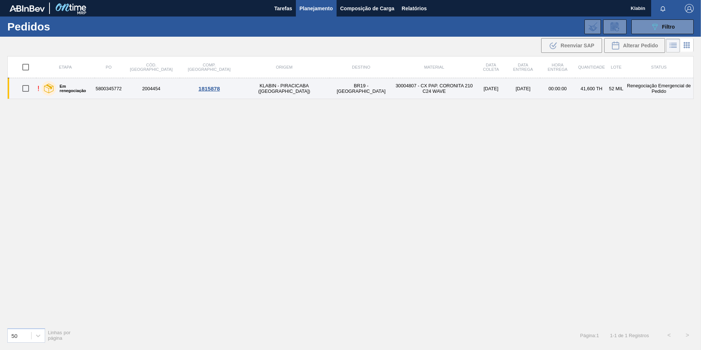
click at [506, 87] on td "[DATE]" at bounding box center [523, 88] width 34 height 21
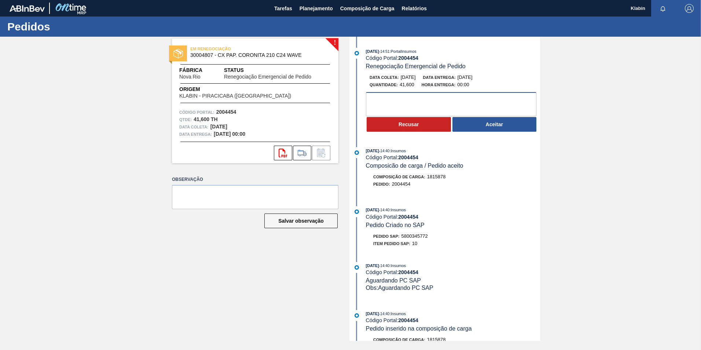
click at [413, 109] on textarea at bounding box center [451, 104] width 170 height 24
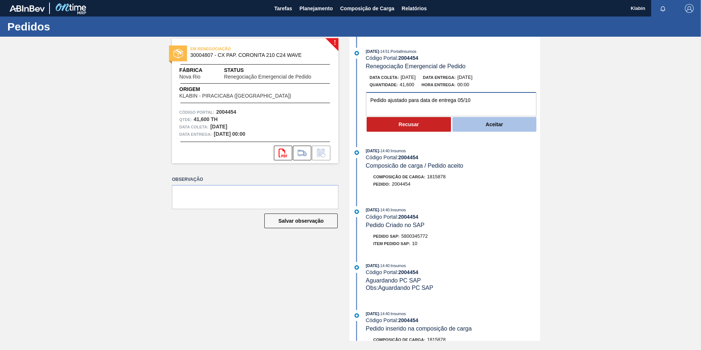
type textarea "Pedido ajustado para data de entrega 05/10"
click at [495, 124] on button "Aceitar" at bounding box center [494, 124] width 84 height 15
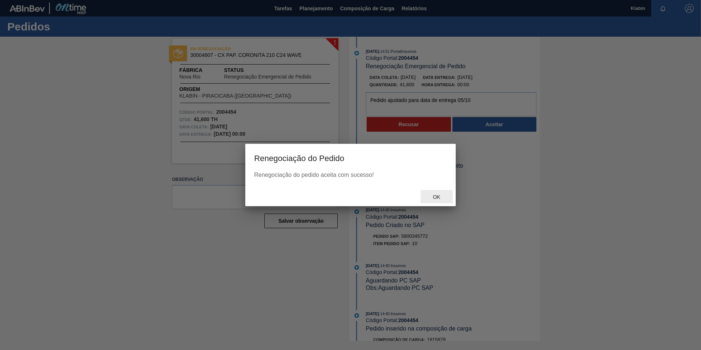
click at [440, 197] on span "Ok" at bounding box center [436, 197] width 19 height 6
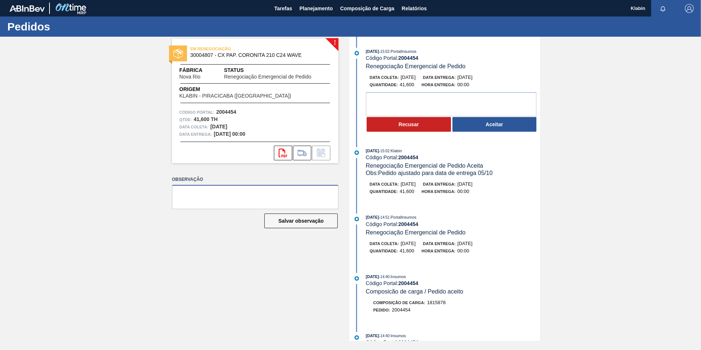
click at [280, 193] on textarea at bounding box center [255, 197] width 166 height 24
click at [218, 51] on span "EM RENEGOCIAÇÃO" at bounding box center [241, 48] width 103 height 7
click at [257, 198] on textarea at bounding box center [255, 197] width 166 height 24
type textarea "ok"
click at [311, 220] on button "Salvar observação" at bounding box center [300, 220] width 73 height 15
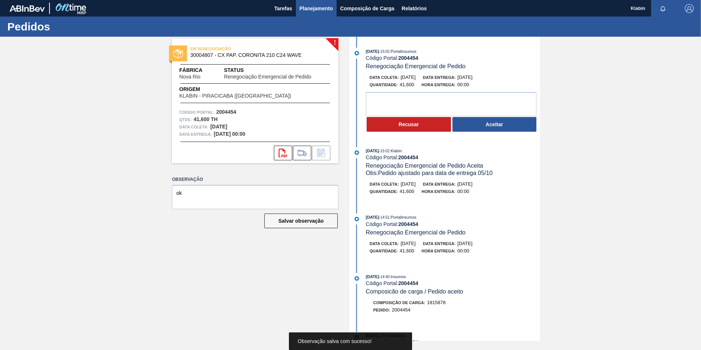
click at [320, 11] on span "Planejamento" at bounding box center [316, 8] width 33 height 9
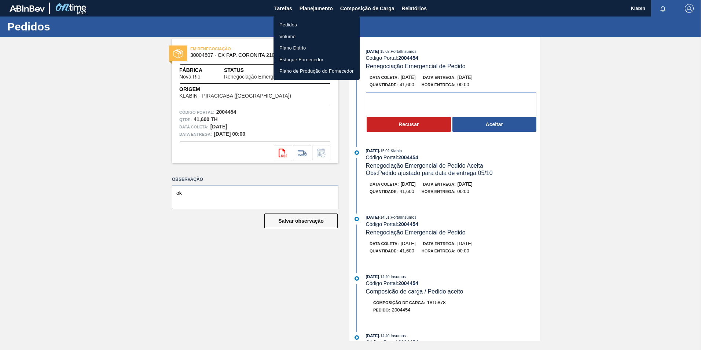
click at [301, 23] on li "Pedidos" at bounding box center [317, 25] width 86 height 12
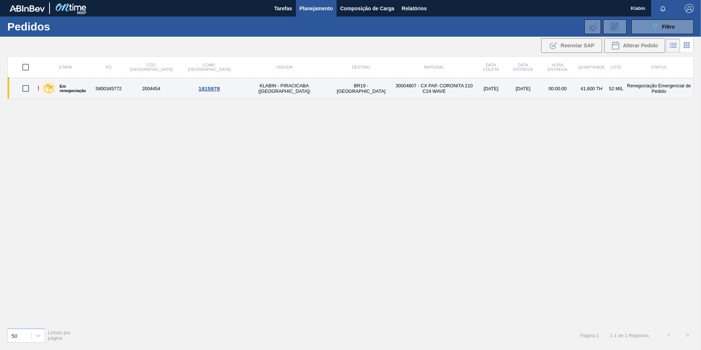
click at [506, 87] on td "[DATE]" at bounding box center [523, 88] width 34 height 21
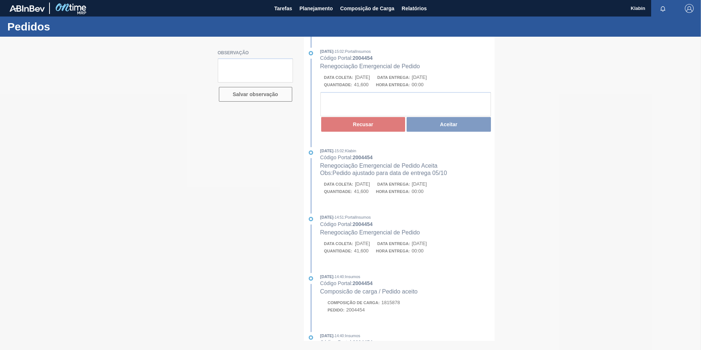
type textarea "ok"
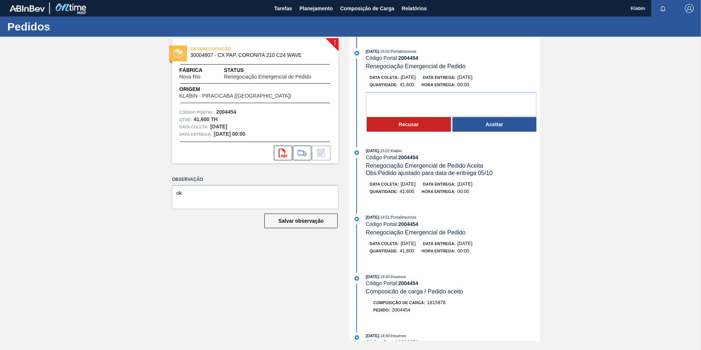
click at [336, 41] on div "EM RENEGOCIAÇÃO 30004807 - CX PAP. CORONITA 210 C24 WAVE Fábrica Nova Rio Statu…" at bounding box center [255, 100] width 166 height 125
click at [414, 113] on textarea at bounding box center [451, 104] width 170 height 24
click at [492, 130] on button "Aceitar" at bounding box center [494, 124] width 84 height 15
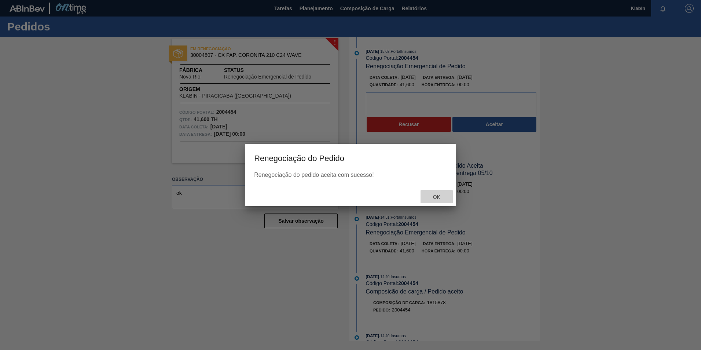
click at [439, 199] on span "Ok" at bounding box center [436, 197] width 19 height 6
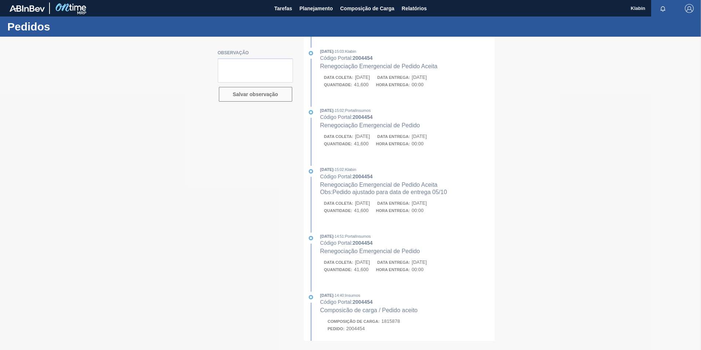
type textarea "ok"
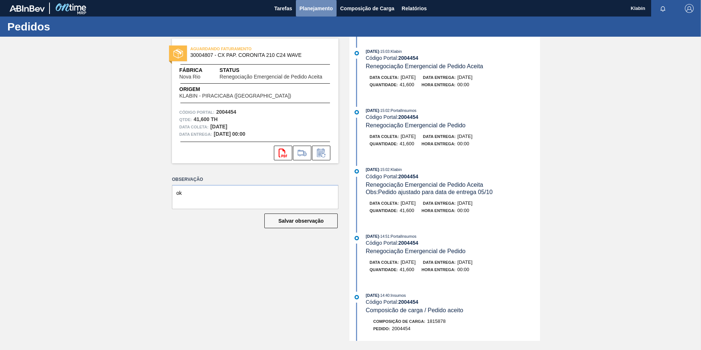
click at [317, 11] on span "Planejamento" at bounding box center [316, 8] width 33 height 9
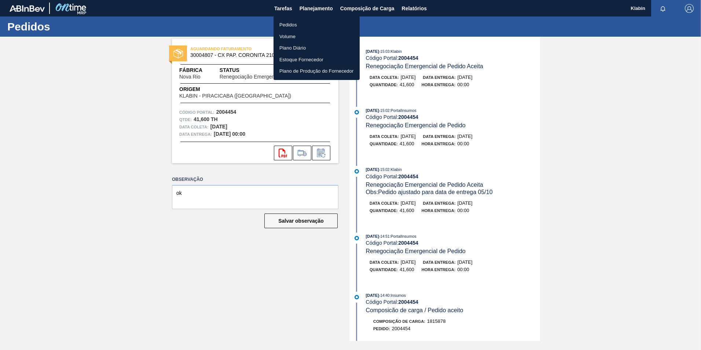
click at [313, 22] on li "Pedidos" at bounding box center [317, 25] width 86 height 12
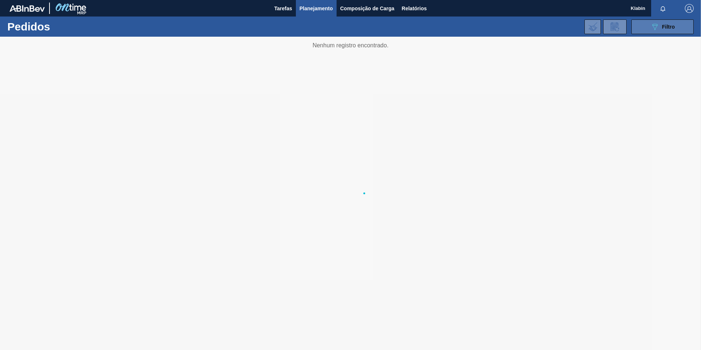
click at [653, 26] on icon "089F7B8B-B2A5-4AFE-B5C0-19BA573D28AC" at bounding box center [654, 26] width 9 height 9
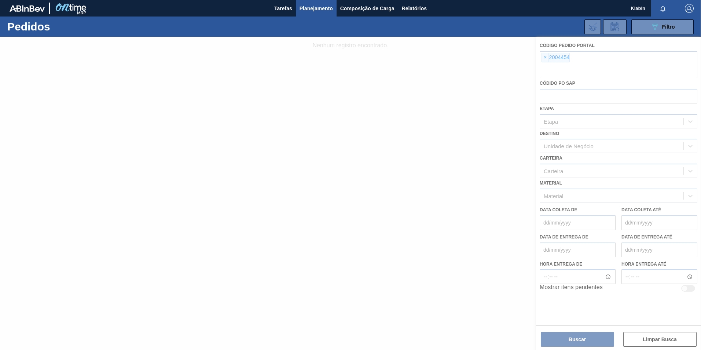
click at [547, 56] on div at bounding box center [350, 193] width 701 height 313
click at [543, 57] on div at bounding box center [350, 193] width 701 height 313
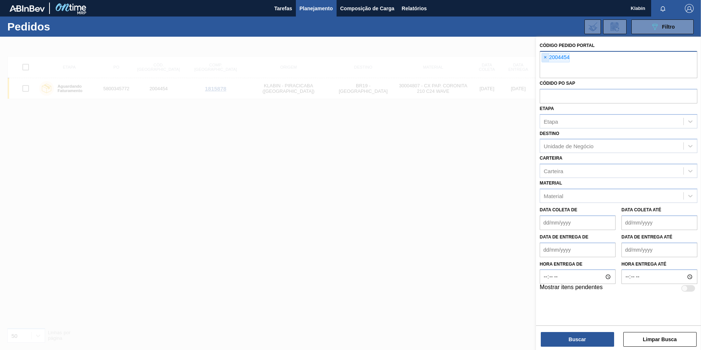
click at [542, 57] on span "×" at bounding box center [545, 57] width 7 height 9
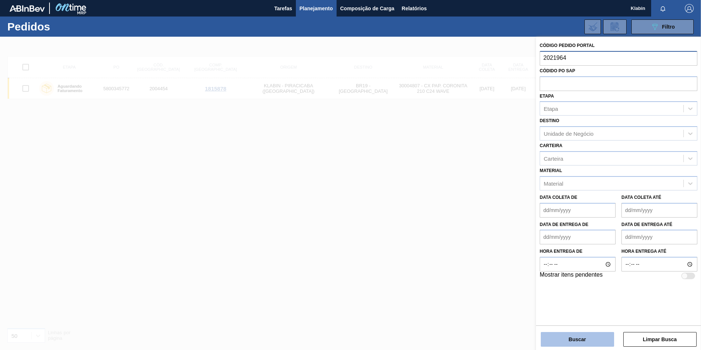
type input "2021964"
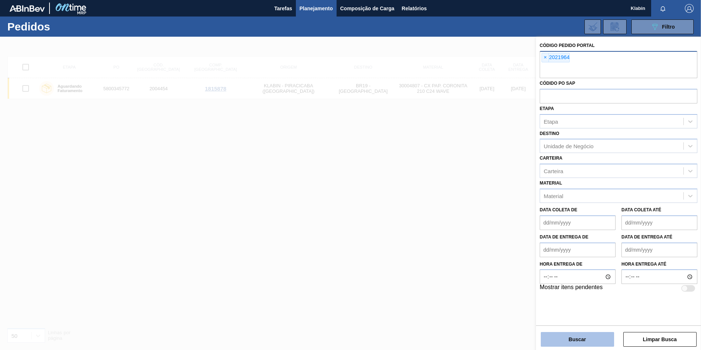
click at [587, 338] on button "Buscar" at bounding box center [577, 339] width 73 height 15
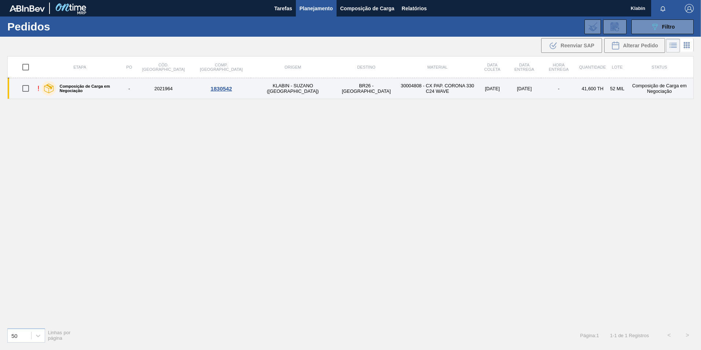
click at [86, 83] on div "Composição de Carga em Negociação" at bounding box center [81, 88] width 83 height 18
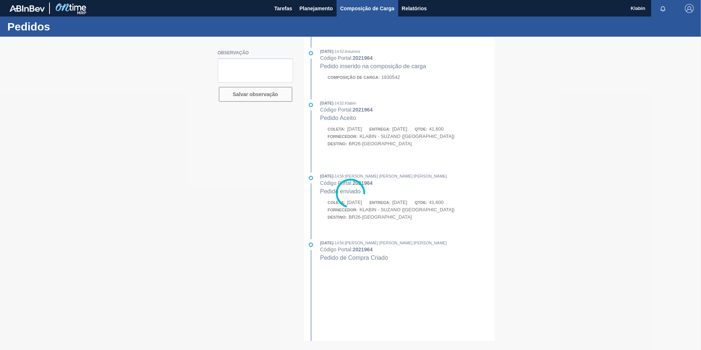
click at [350, 8] on span "Composição de Carga" at bounding box center [367, 8] width 54 height 9
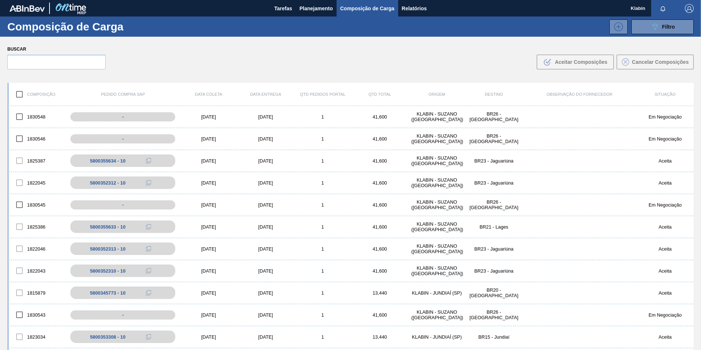
click at [352, 7] on span "Composição de Carga" at bounding box center [367, 8] width 54 height 9
click at [279, 8] on span "Tarefas" at bounding box center [283, 8] width 18 height 9
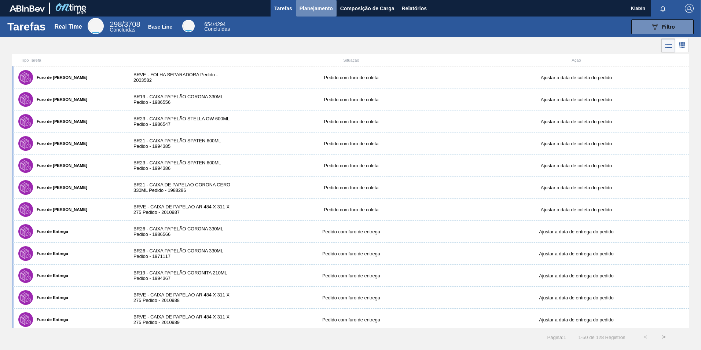
click at [313, 10] on span "Planejamento" at bounding box center [316, 8] width 33 height 9
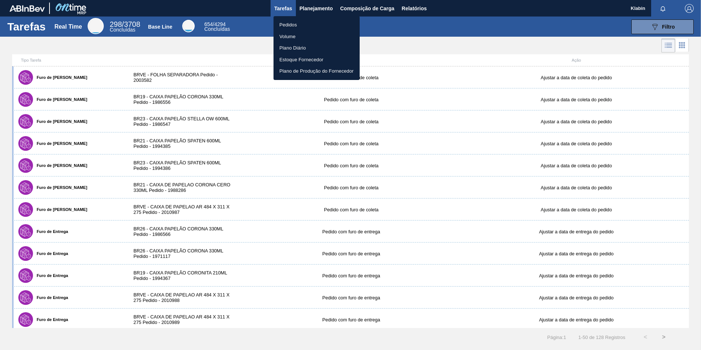
click at [316, 26] on li "Pedidos" at bounding box center [317, 25] width 86 height 12
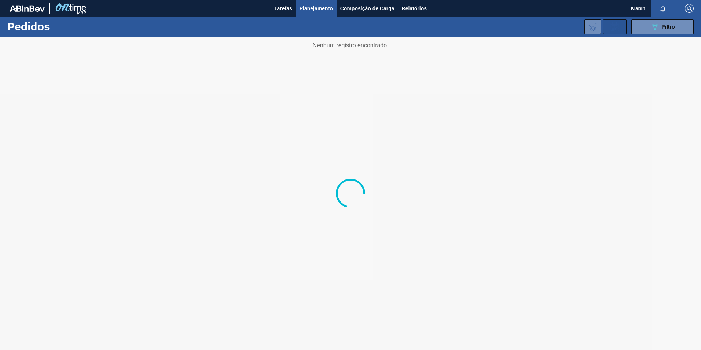
click at [616, 29] on icon at bounding box center [615, 26] width 12 height 9
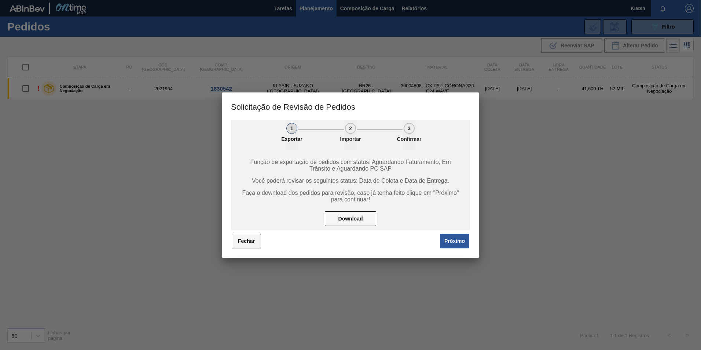
click at [242, 241] on button "Fechar" at bounding box center [246, 241] width 29 height 15
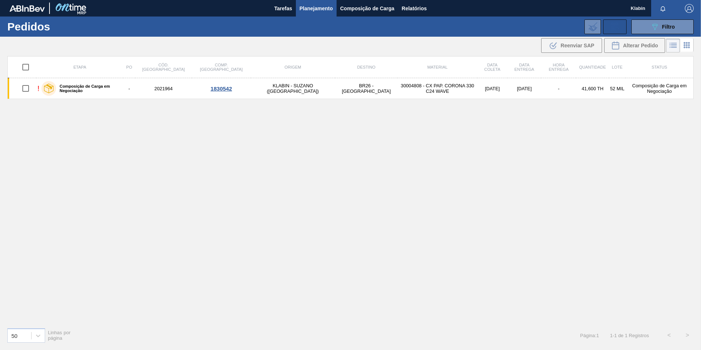
click at [614, 26] on icon at bounding box center [615, 26] width 12 height 9
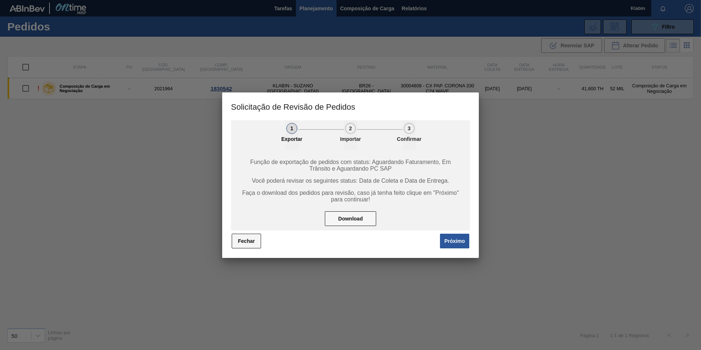
click at [242, 239] on button "Fechar" at bounding box center [246, 241] width 29 height 15
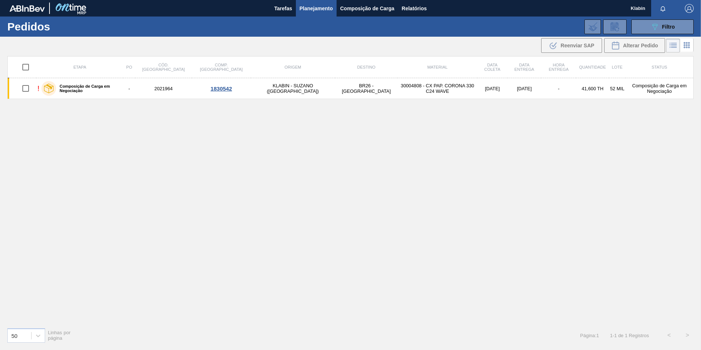
click at [684, 47] on icon at bounding box center [686, 45] width 9 height 9
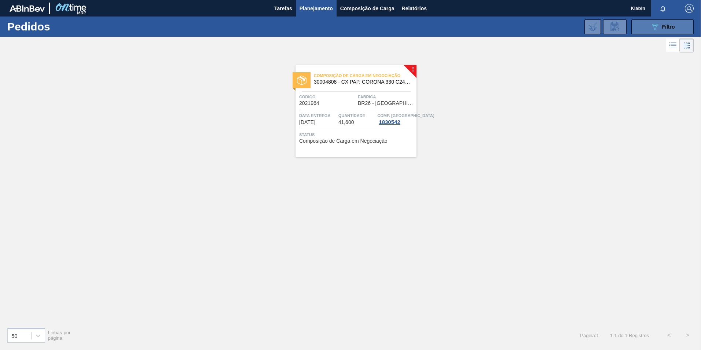
click at [646, 21] on button "089F7B8B-B2A5-4AFE-B5C0-19BA573D28AC Filtro" at bounding box center [662, 26] width 62 height 15
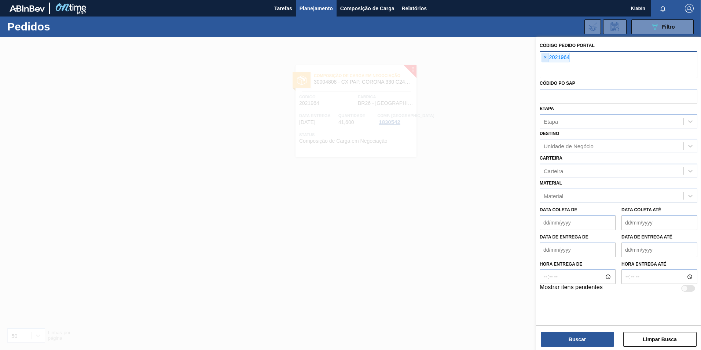
click at [543, 56] on span "×" at bounding box center [545, 57] width 7 height 9
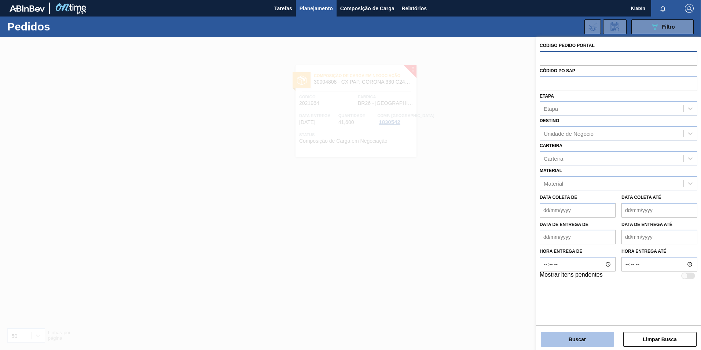
click at [591, 335] on button "Buscar" at bounding box center [577, 339] width 73 height 15
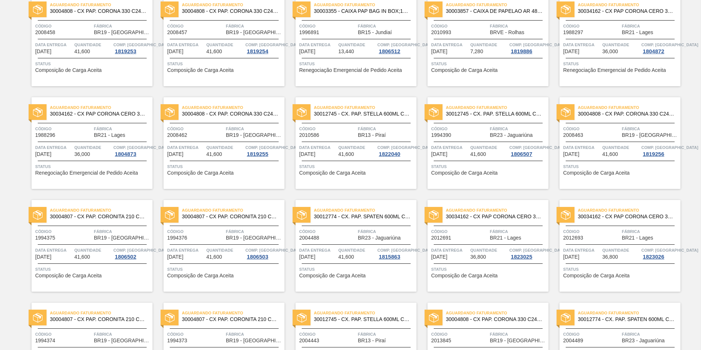
scroll to position [758, 0]
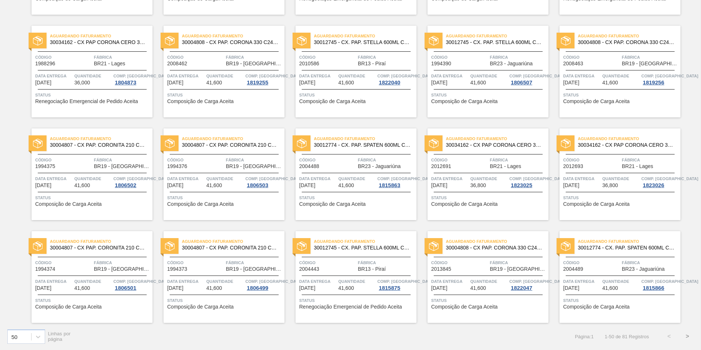
click at [687, 332] on button ">" at bounding box center [687, 336] width 18 height 18
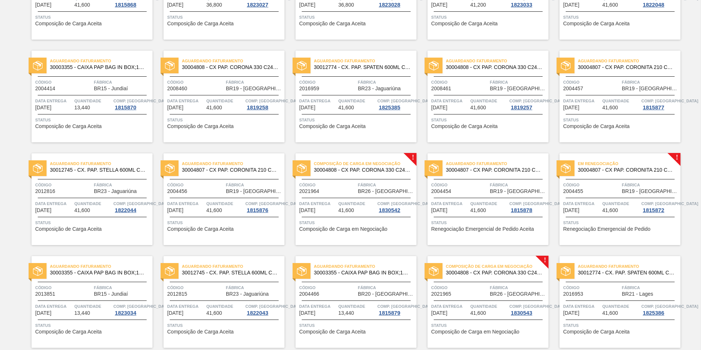
scroll to position [440, 0]
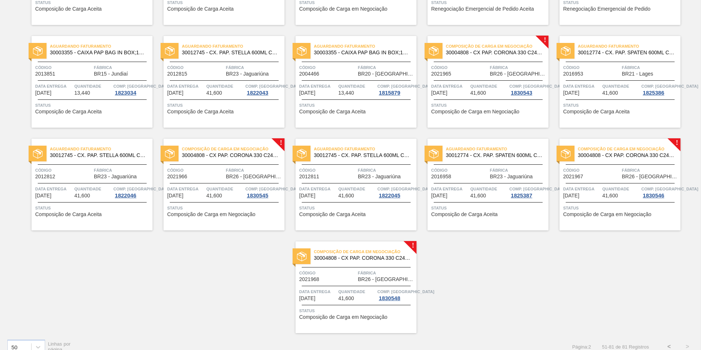
click at [540, 37] on div "Composição de Carga em Negociação 30004808 - CX PAP. CORONA 330 C24 WAVE Código…" at bounding box center [488, 82] width 121 height 92
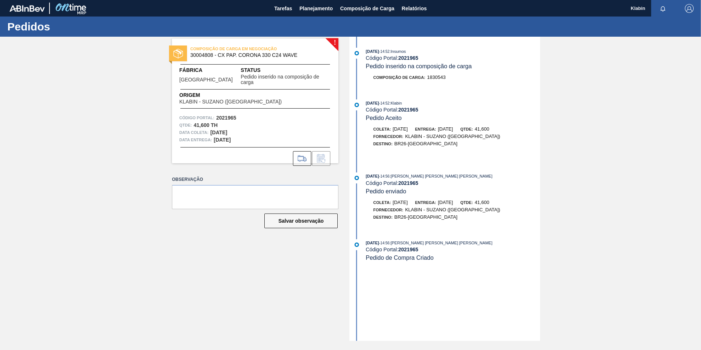
drag, startPoint x: 335, startPoint y: 38, endPoint x: 331, endPoint y: 42, distance: 5.5
click at [334, 40] on div "COMPOSIÇÃO DE CARGA EM NEGOCIAÇÃO 30004808 - CX PAP. CORONA 330 C24 WAVE Fábric…" at bounding box center [255, 100] width 166 height 125
click at [335, 43] on div "COMPOSIÇÃO DE CARGA EM NEGOCIAÇÃO 30004808 - CX PAP. CORONA 330 C24 WAVE Fábric…" at bounding box center [255, 100] width 166 height 125
click at [316, 196] on textarea at bounding box center [255, 197] width 166 height 24
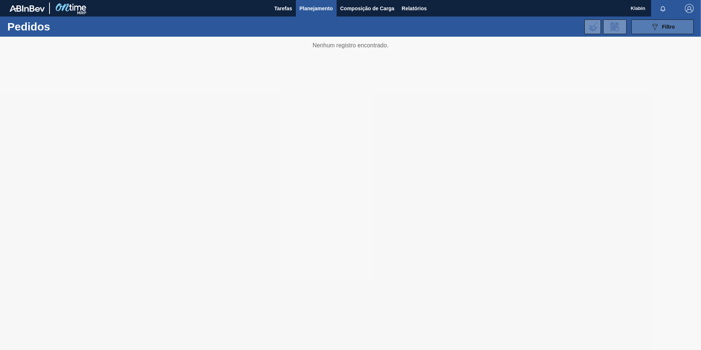
click at [651, 28] on icon "089F7B8B-B2A5-4AFE-B5C0-19BA573D28AC" at bounding box center [654, 26] width 9 height 9
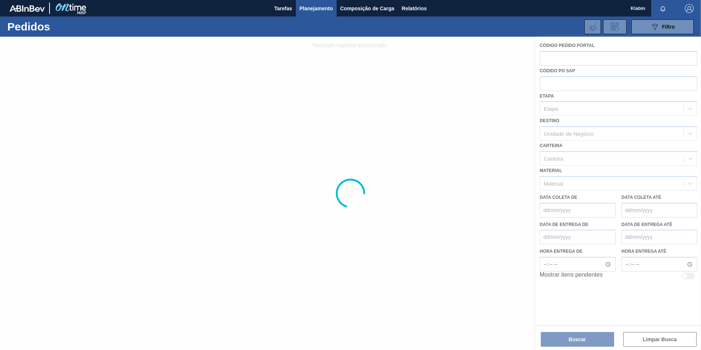
click at [664, 342] on div at bounding box center [350, 193] width 701 height 313
click at [662, 340] on div at bounding box center [350, 193] width 701 height 313
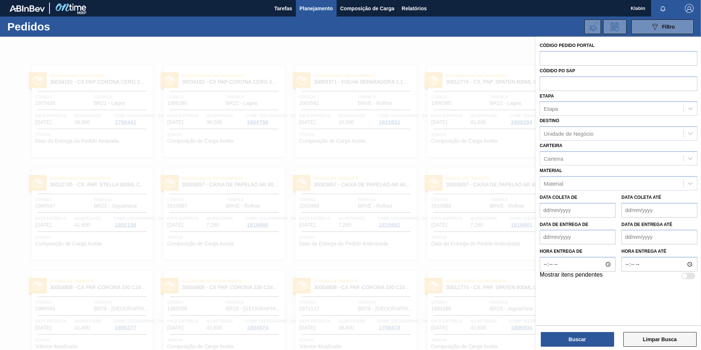
click at [652, 340] on button "Limpar Busca" at bounding box center [659, 339] width 73 height 15
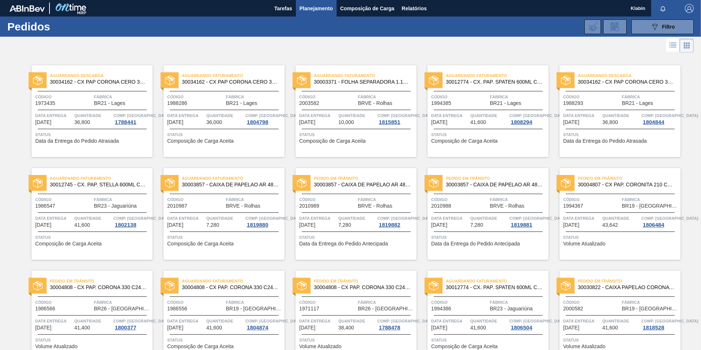
click at [671, 45] on icon at bounding box center [672, 45] width 9 height 9
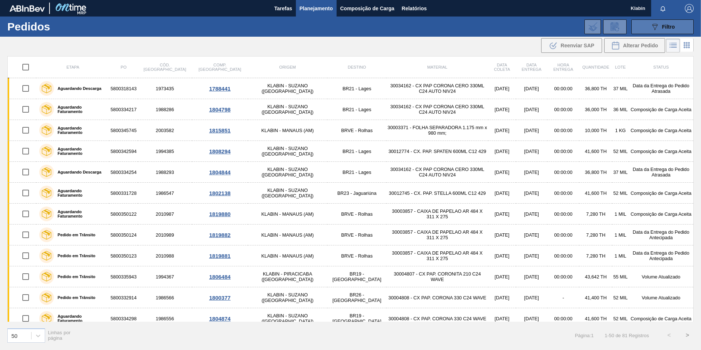
click at [656, 29] on icon "089F7B8B-B2A5-4AFE-B5C0-19BA573D28AC" at bounding box center [654, 26] width 9 height 9
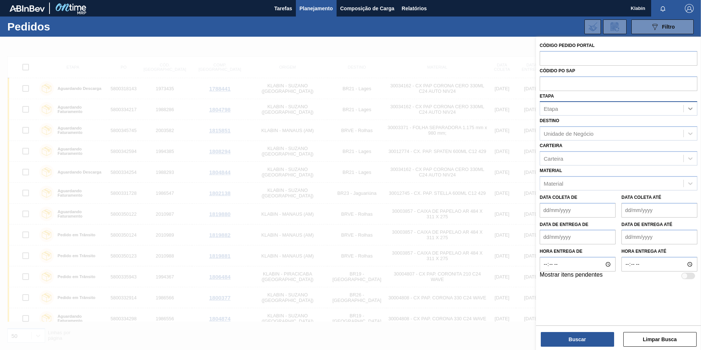
click at [694, 106] on icon at bounding box center [690, 108] width 7 height 7
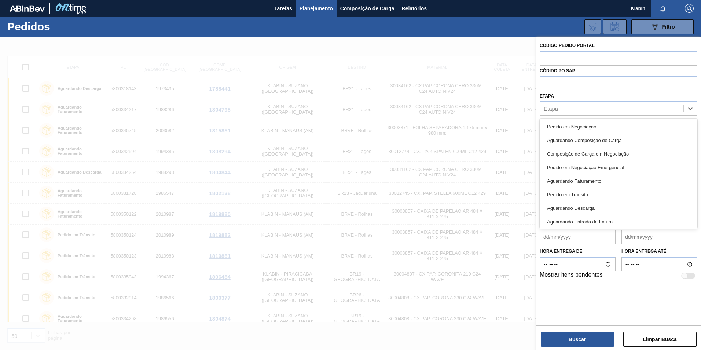
click at [618, 141] on div "Aguardando Composição de Carga" at bounding box center [619, 140] width 158 height 14
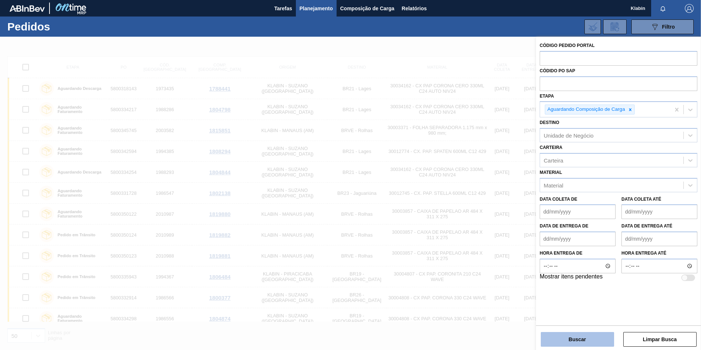
click at [579, 337] on button "Buscar" at bounding box center [577, 339] width 73 height 15
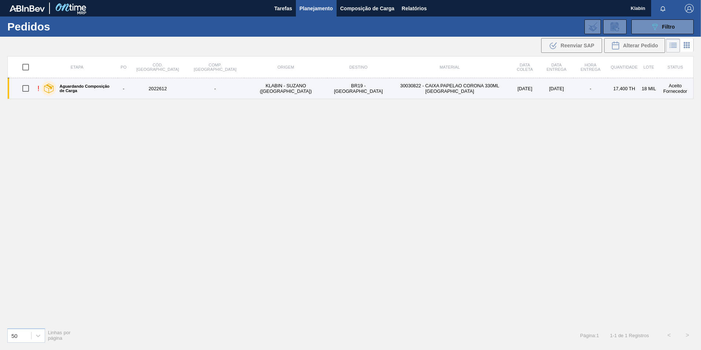
click at [24, 90] on input "checkbox" at bounding box center [25, 88] width 15 height 15
checkbox input "true"
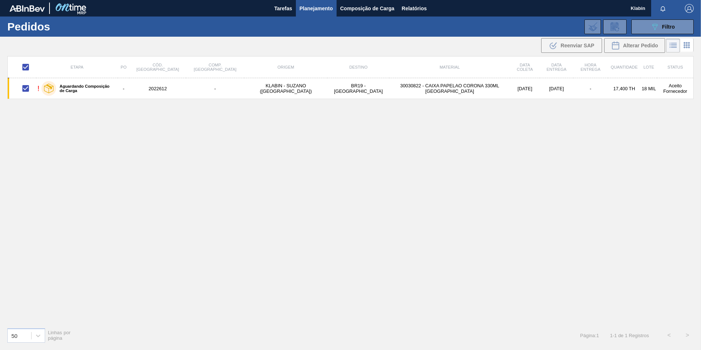
click at [88, 128] on div "Etapa PO Cód. Pedido Comp. Carga Origem Destino Material Data coleta Data entre…" at bounding box center [350, 188] width 686 height 265
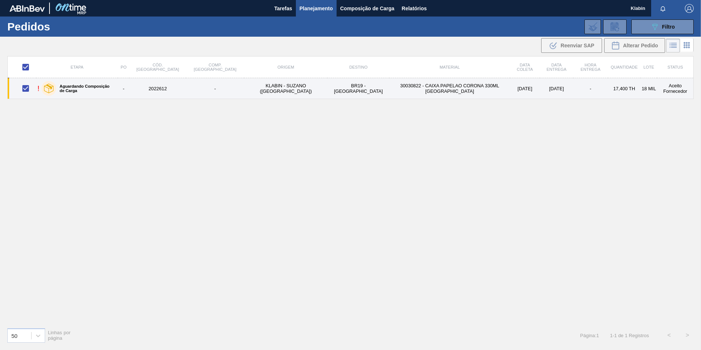
click at [115, 88] on label "Aguardando Composição de Carga" at bounding box center [85, 88] width 59 height 9
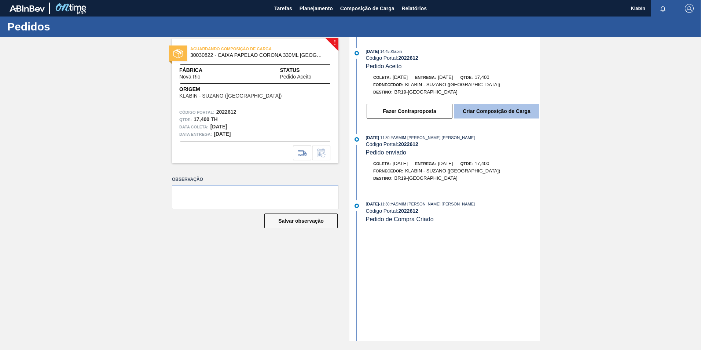
click at [497, 110] on button "Criar Composição de Carga" at bounding box center [496, 111] width 85 height 15
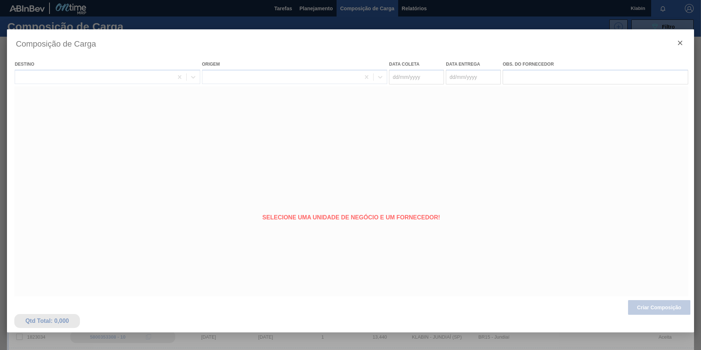
type coleta "[DATE]"
type entrega "[DATE]"
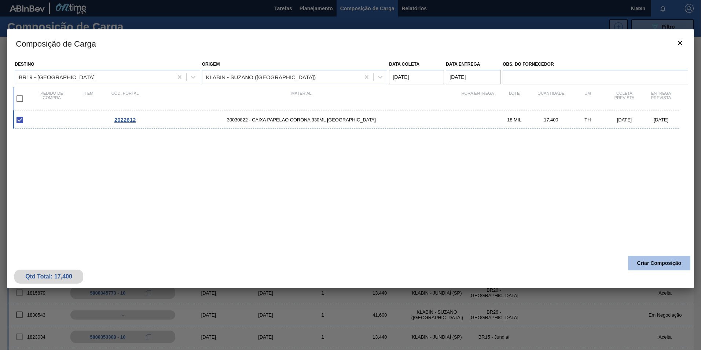
click at [664, 264] on button "Criar Composição" at bounding box center [659, 263] width 62 height 15
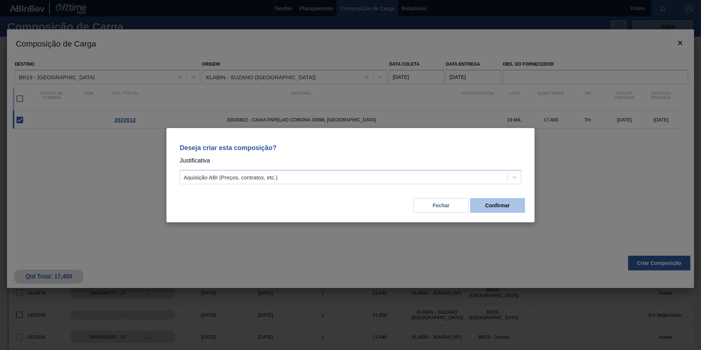
click at [484, 204] on button "Confirmar" at bounding box center [497, 205] width 55 height 15
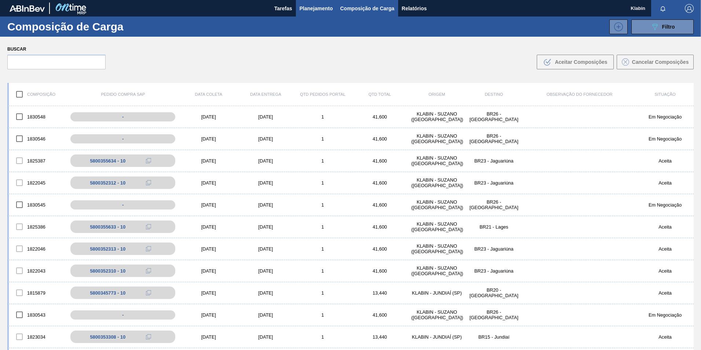
click at [316, 9] on span "Planejamento" at bounding box center [316, 8] width 33 height 9
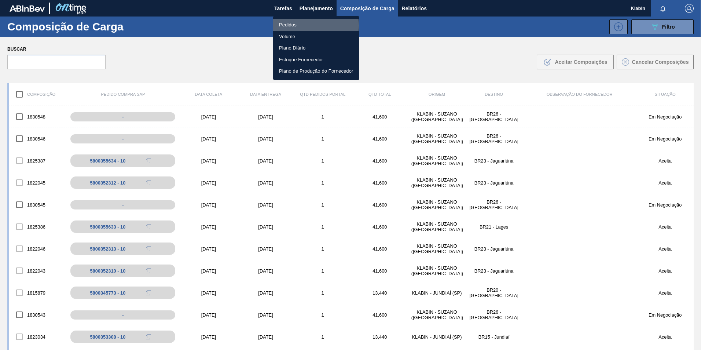
click at [311, 25] on li "Pedidos" at bounding box center [316, 25] width 86 height 12
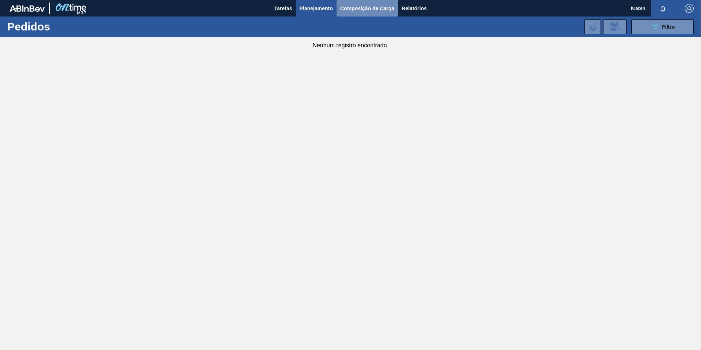
click at [374, 7] on span "Composição de Carga" at bounding box center [367, 8] width 54 height 9
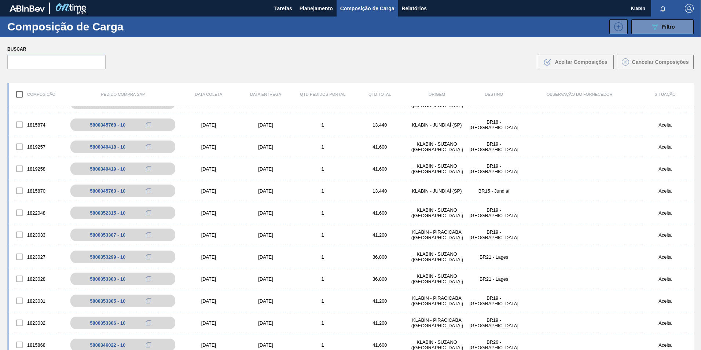
scroll to position [403, 0]
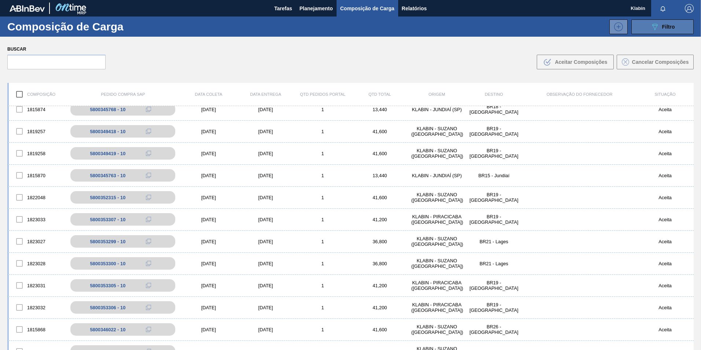
click at [663, 20] on button "089F7B8B-B2A5-4AFE-B5C0-19BA573D28AC Filtro" at bounding box center [662, 26] width 62 height 15
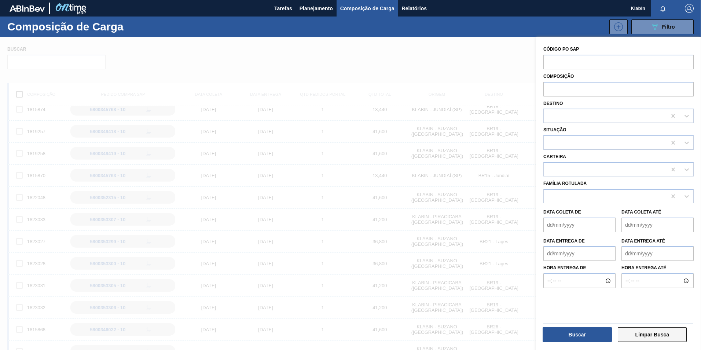
click at [648, 333] on button "Limpar Busca" at bounding box center [652, 334] width 69 height 15
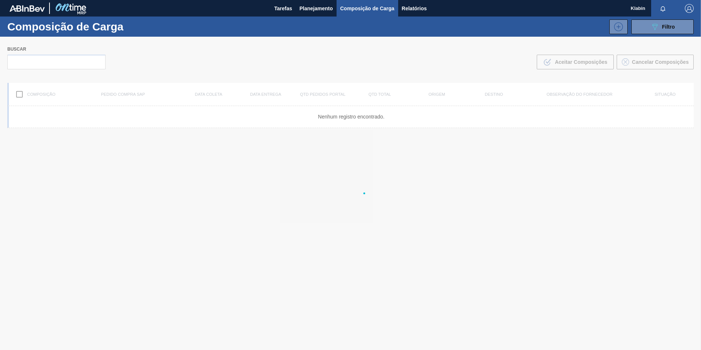
scroll to position [0, 0]
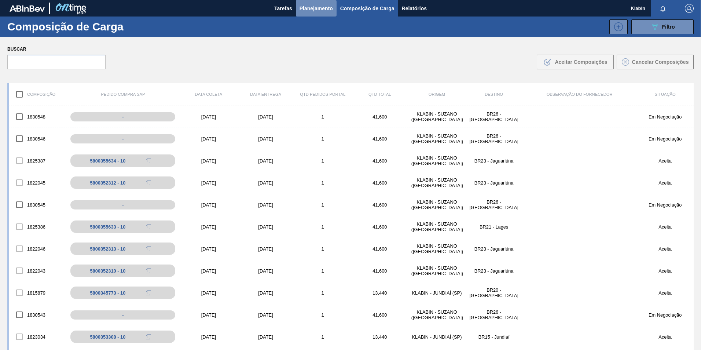
click at [313, 5] on span "Planejamento" at bounding box center [316, 8] width 33 height 9
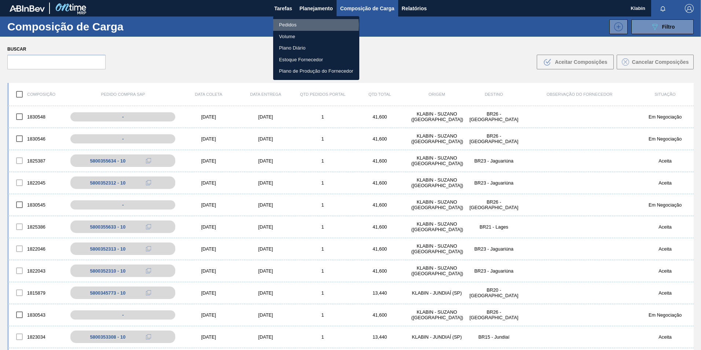
click at [305, 25] on li "Pedidos" at bounding box center [316, 25] width 86 height 12
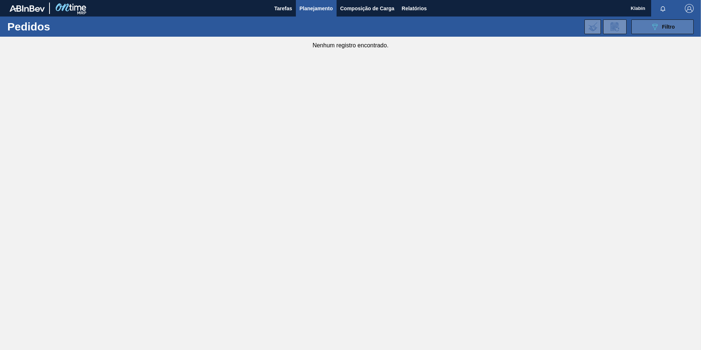
click at [651, 31] on icon "089F7B8B-B2A5-4AFE-B5C0-19BA573D28AC" at bounding box center [654, 26] width 9 height 9
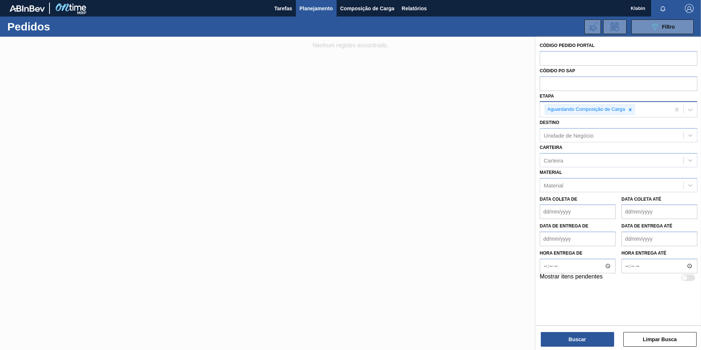
click at [629, 111] on icon at bounding box center [630, 109] width 5 height 5
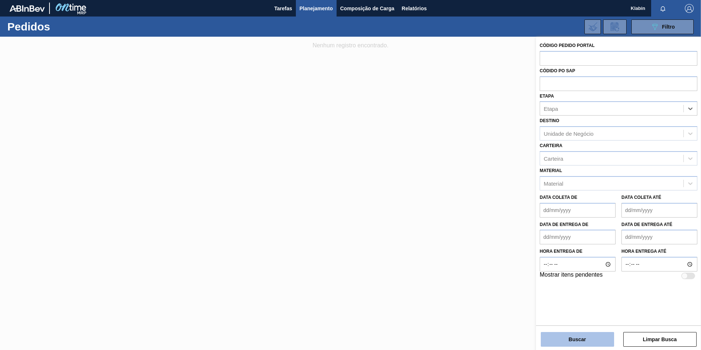
click at [599, 343] on button "Buscar" at bounding box center [577, 339] width 73 height 15
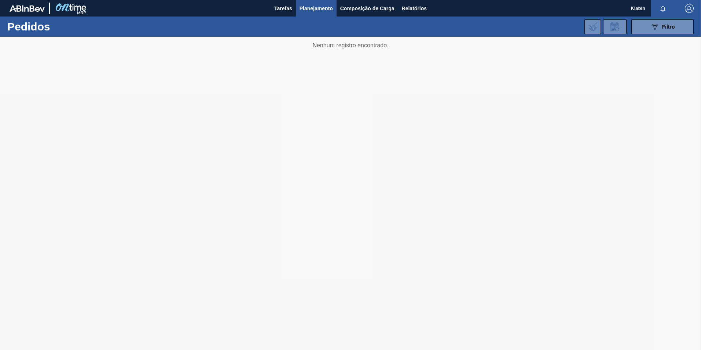
click at [409, 148] on div at bounding box center [350, 193] width 701 height 313
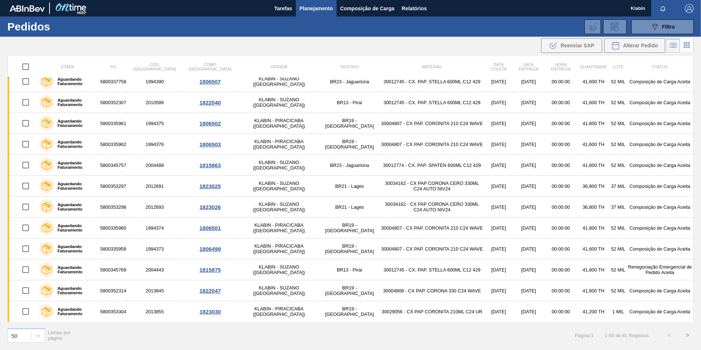
scroll to position [802, 0]
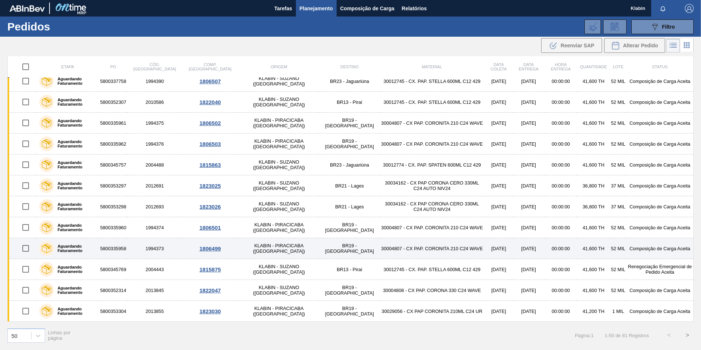
drag, startPoint x: 601, startPoint y: 135, endPoint x: 533, endPoint y: 242, distance: 126.4
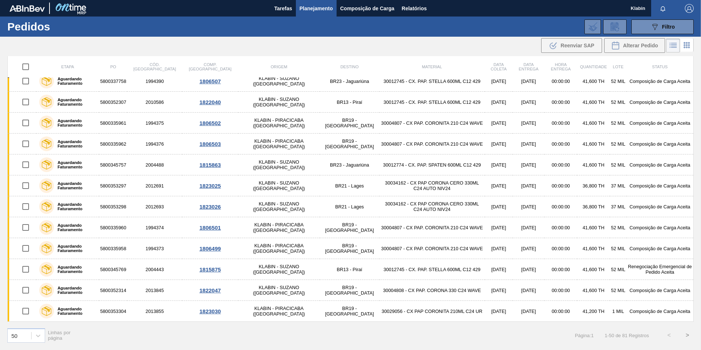
drag, startPoint x: 533, startPoint y: 242, endPoint x: 685, endPoint y: 335, distance: 178.4
click at [685, 335] on button ">" at bounding box center [687, 335] width 18 height 18
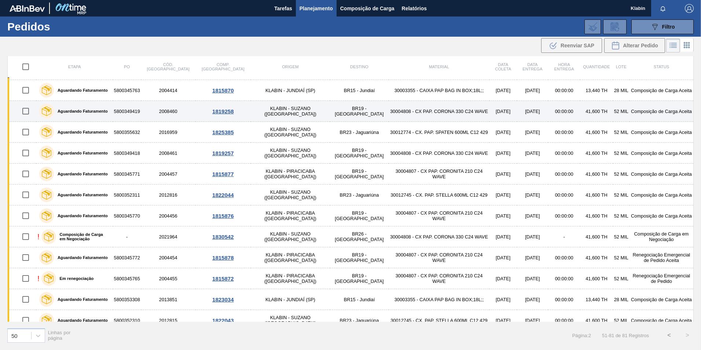
scroll to position [220, 0]
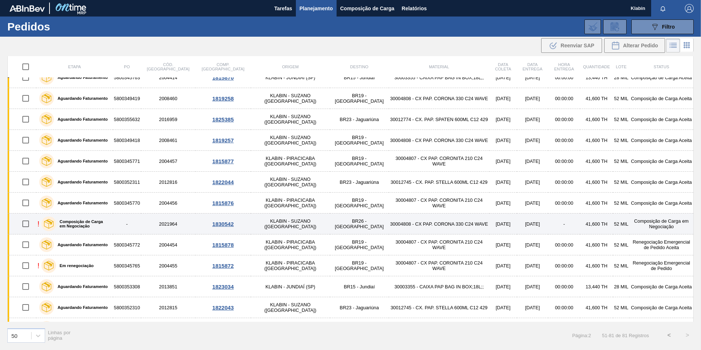
click at [630, 227] on td "Composição de Carga em Negociação" at bounding box center [662, 223] width 64 height 21
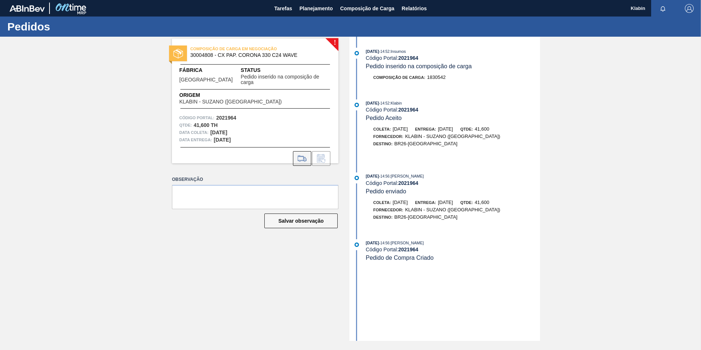
click at [303, 154] on icon at bounding box center [302, 158] width 12 height 9
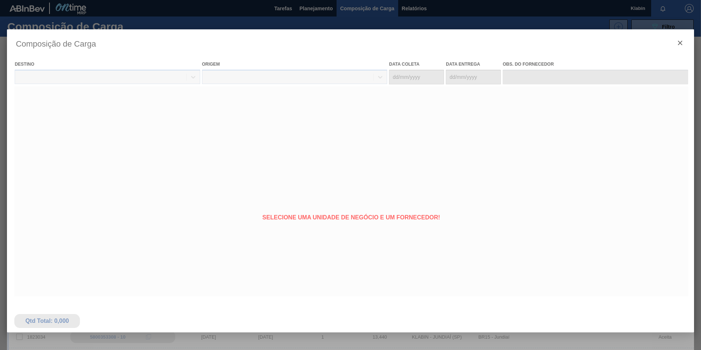
type coleta "[DATE]"
type entrega "[DATE]"
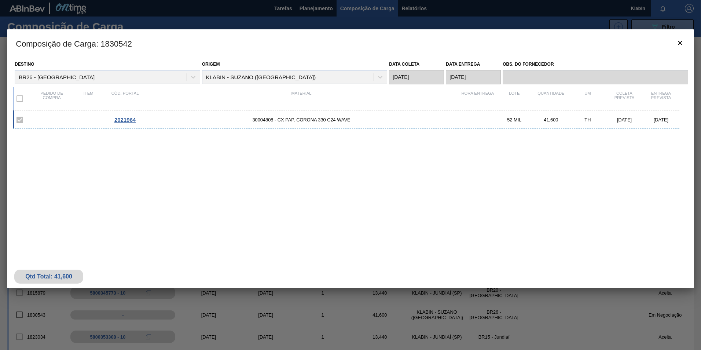
click at [22, 115] on label at bounding box center [19, 119] width 15 height 15
click at [18, 122] on label at bounding box center [19, 119] width 15 height 15
click at [19, 109] on div "Pedido de compra Item Cód. Portal Material Hora Entrega Lote Quantidade UM Cole…" at bounding box center [346, 98] width 667 height 23
click at [170, 127] on div "2021964 30004808 - CX PAP. CORONA 330 C24 WAVE 52 MIL 41,600 TH 01/10/2025 03/1…" at bounding box center [346, 119] width 667 height 18
click at [21, 101] on label at bounding box center [19, 98] width 15 height 15
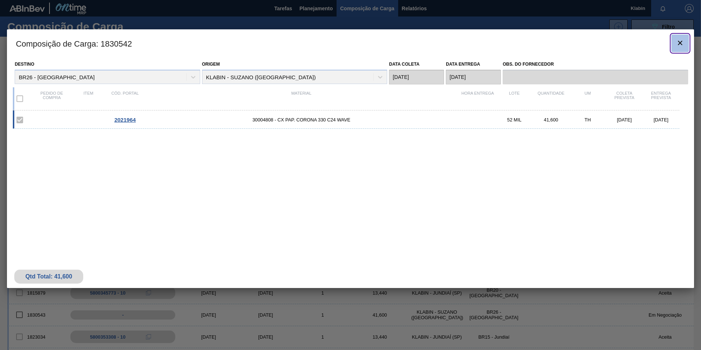
click at [679, 44] on icon "botão de ícone" at bounding box center [680, 43] width 4 height 4
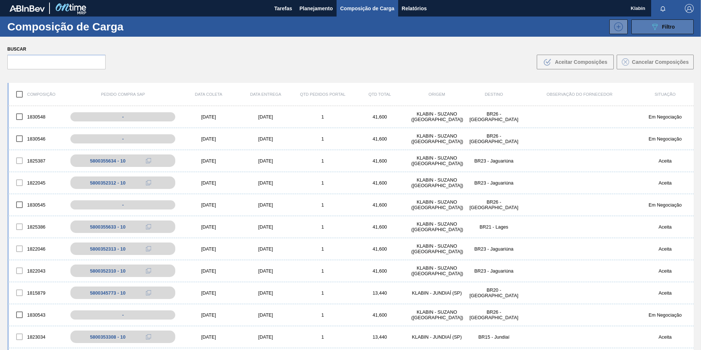
click at [664, 30] on div "089F7B8B-B2A5-4AFE-B5C0-19BA573D28AC Filtro" at bounding box center [662, 26] width 25 height 9
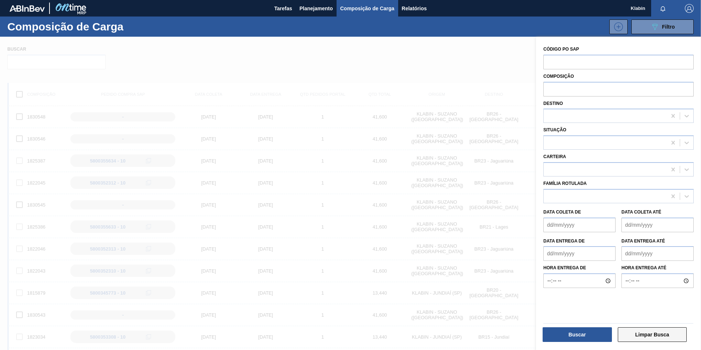
click at [652, 333] on button "Limpar Busca" at bounding box center [652, 334] width 69 height 15
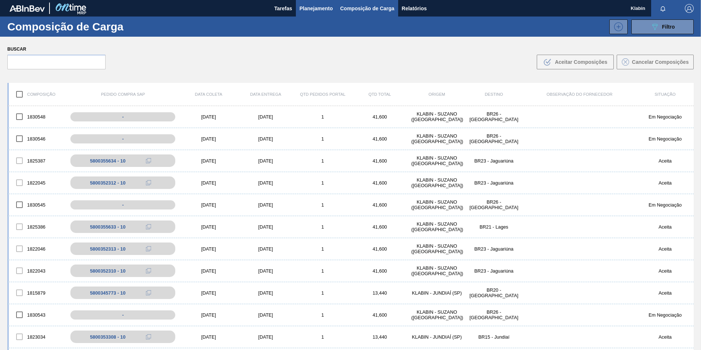
click at [306, 12] on span "Planejamento" at bounding box center [316, 8] width 33 height 9
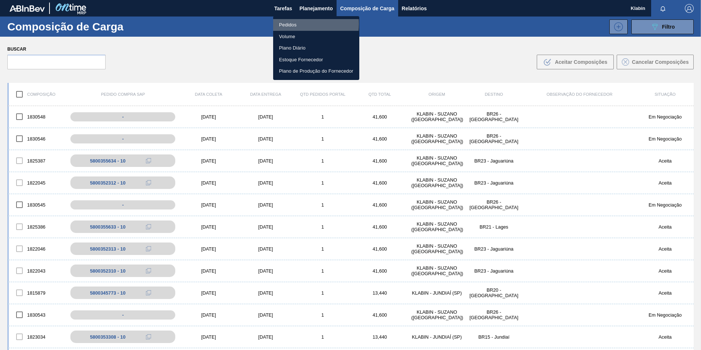
click at [293, 24] on li "Pedidos" at bounding box center [316, 25] width 86 height 12
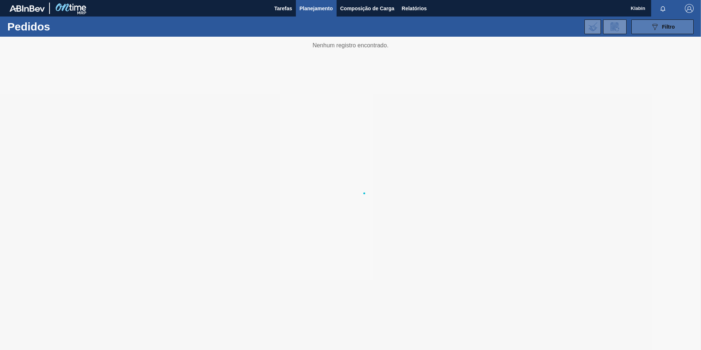
click at [646, 30] on button "089F7B8B-B2A5-4AFE-B5C0-19BA573D28AC Filtro" at bounding box center [662, 26] width 62 height 15
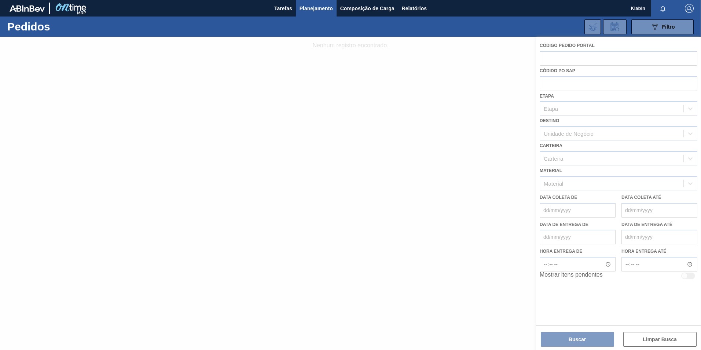
click at [571, 58] on div at bounding box center [350, 193] width 701 height 313
click at [566, 58] on div at bounding box center [350, 193] width 701 height 313
click at [564, 59] on div at bounding box center [350, 193] width 701 height 313
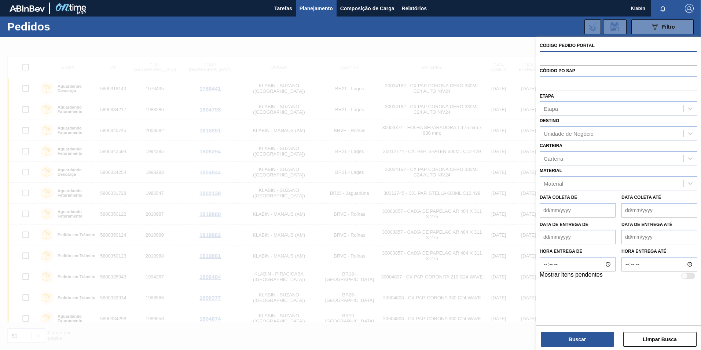
click at [555, 57] on input "text" at bounding box center [619, 58] width 158 height 14
type input "2022601"
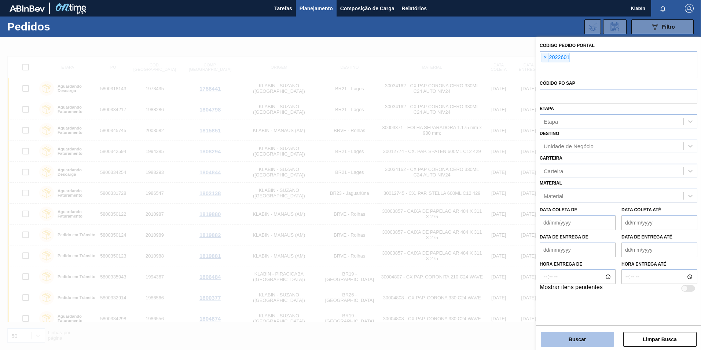
click at [596, 340] on button "Buscar" at bounding box center [577, 339] width 73 height 15
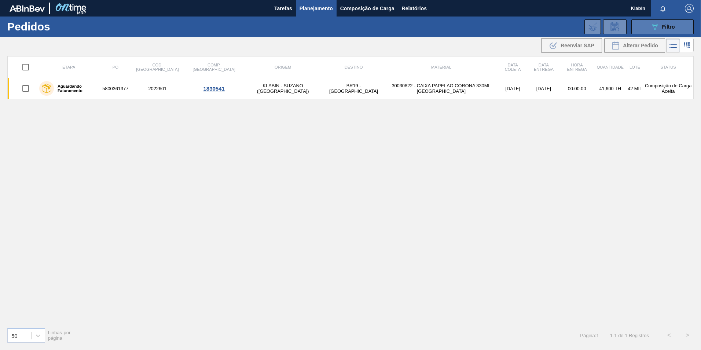
click at [637, 31] on button "089F7B8B-B2A5-4AFE-B5C0-19BA573D28AC Filtro" at bounding box center [662, 26] width 62 height 15
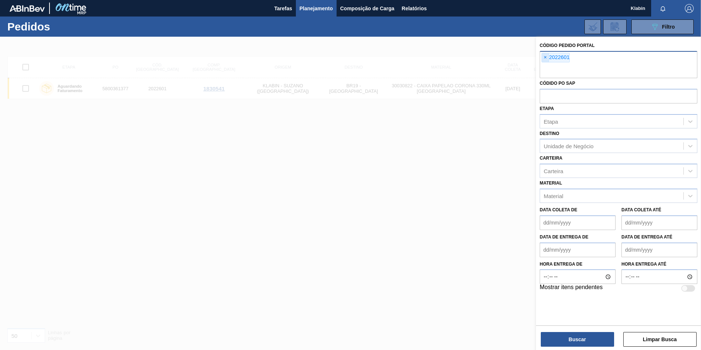
click at [545, 58] on span "×" at bounding box center [545, 57] width 7 height 9
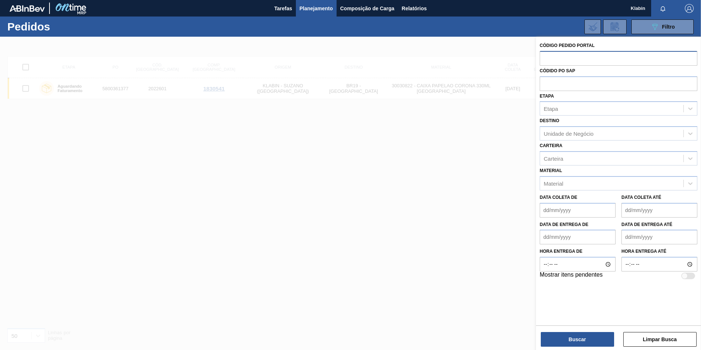
drag, startPoint x: 558, startPoint y: 55, endPoint x: 554, endPoint y: 60, distance: 6.3
click at [554, 59] on input "text" at bounding box center [619, 58] width 158 height 14
type input "2021964"
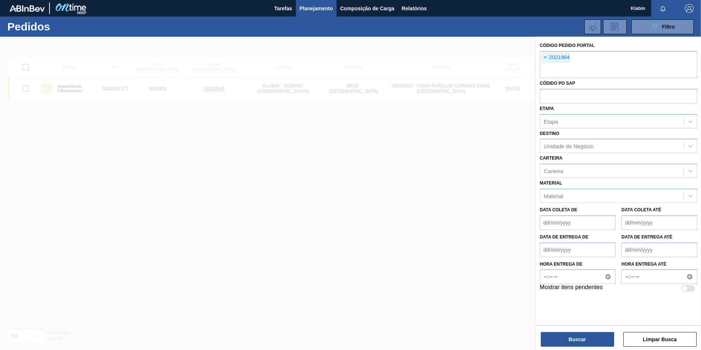
click at [590, 348] on div "Código Pedido Portal × 2021964 Códido PO SAP Etapa Etapa Destino Unidade de Neg…" at bounding box center [618, 194] width 165 height 315
drag, startPoint x: 590, startPoint y: 348, endPoint x: 589, endPoint y: 342, distance: 5.5
click at [589, 342] on button "Buscar" at bounding box center [577, 339] width 73 height 15
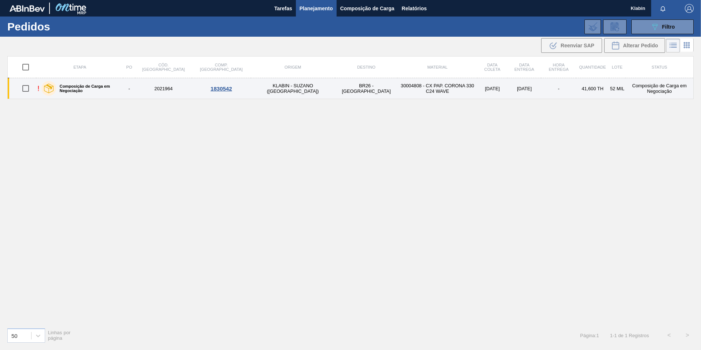
click at [45, 88] on div at bounding box center [48, 88] width 15 height 15
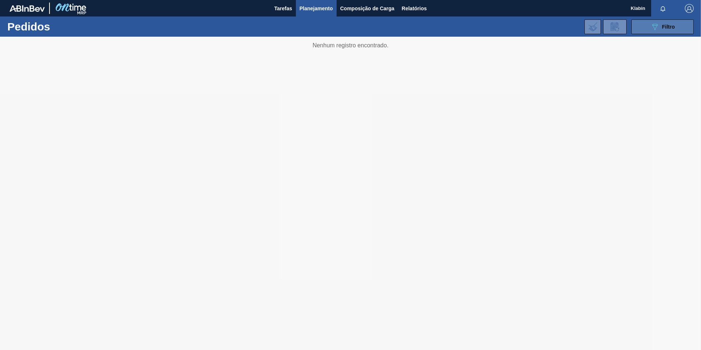
click at [653, 25] on icon "089F7B8B-B2A5-4AFE-B5C0-19BA573D28AC" at bounding box center [654, 26] width 9 height 9
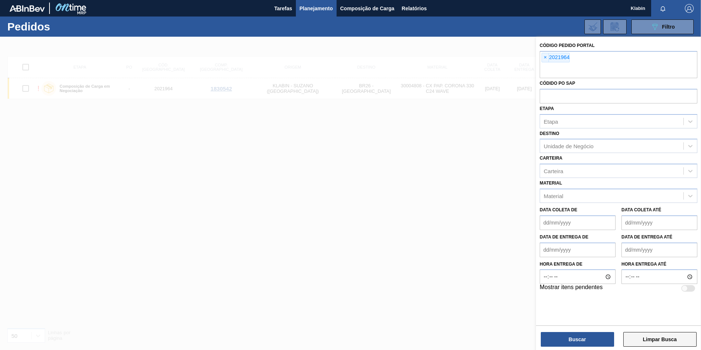
click at [658, 332] on button "Limpar Busca" at bounding box center [659, 339] width 73 height 15
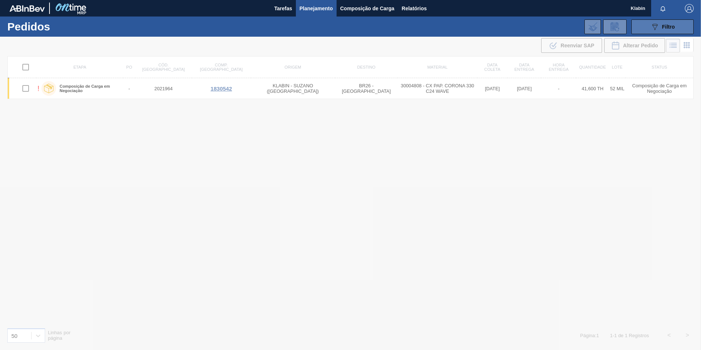
click at [649, 28] on button "089F7B8B-B2A5-4AFE-B5C0-19BA573D28AC Filtro" at bounding box center [662, 26] width 62 height 15
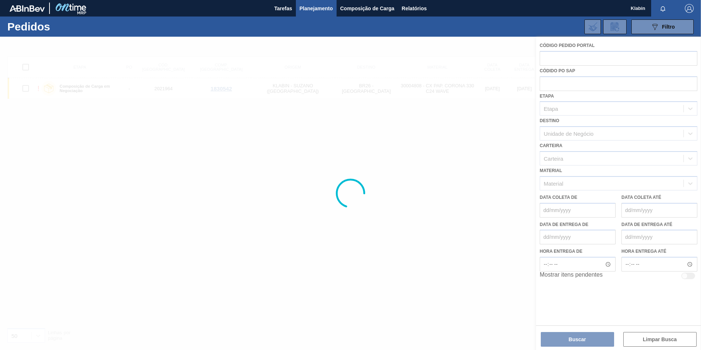
click at [564, 66] on div at bounding box center [350, 193] width 701 height 313
click at [567, 58] on div at bounding box center [350, 193] width 701 height 313
click at [566, 58] on div at bounding box center [350, 193] width 701 height 313
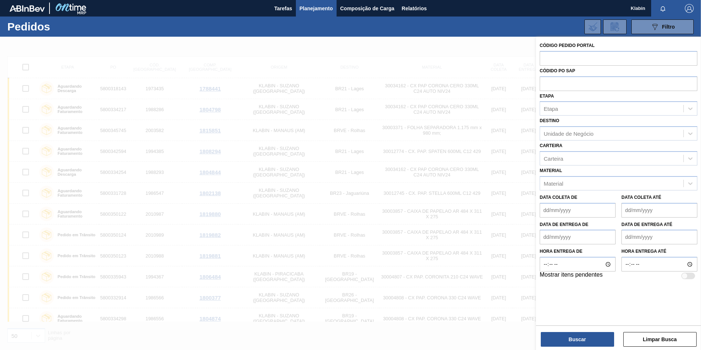
click at [566, 58] on input "text" at bounding box center [619, 58] width 158 height 14
type input "2021965"
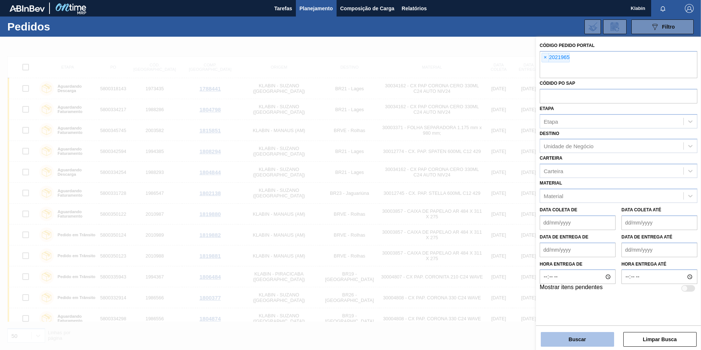
click at [598, 343] on button "Buscar" at bounding box center [577, 339] width 73 height 15
